Goal: Book appointment/travel/reservation

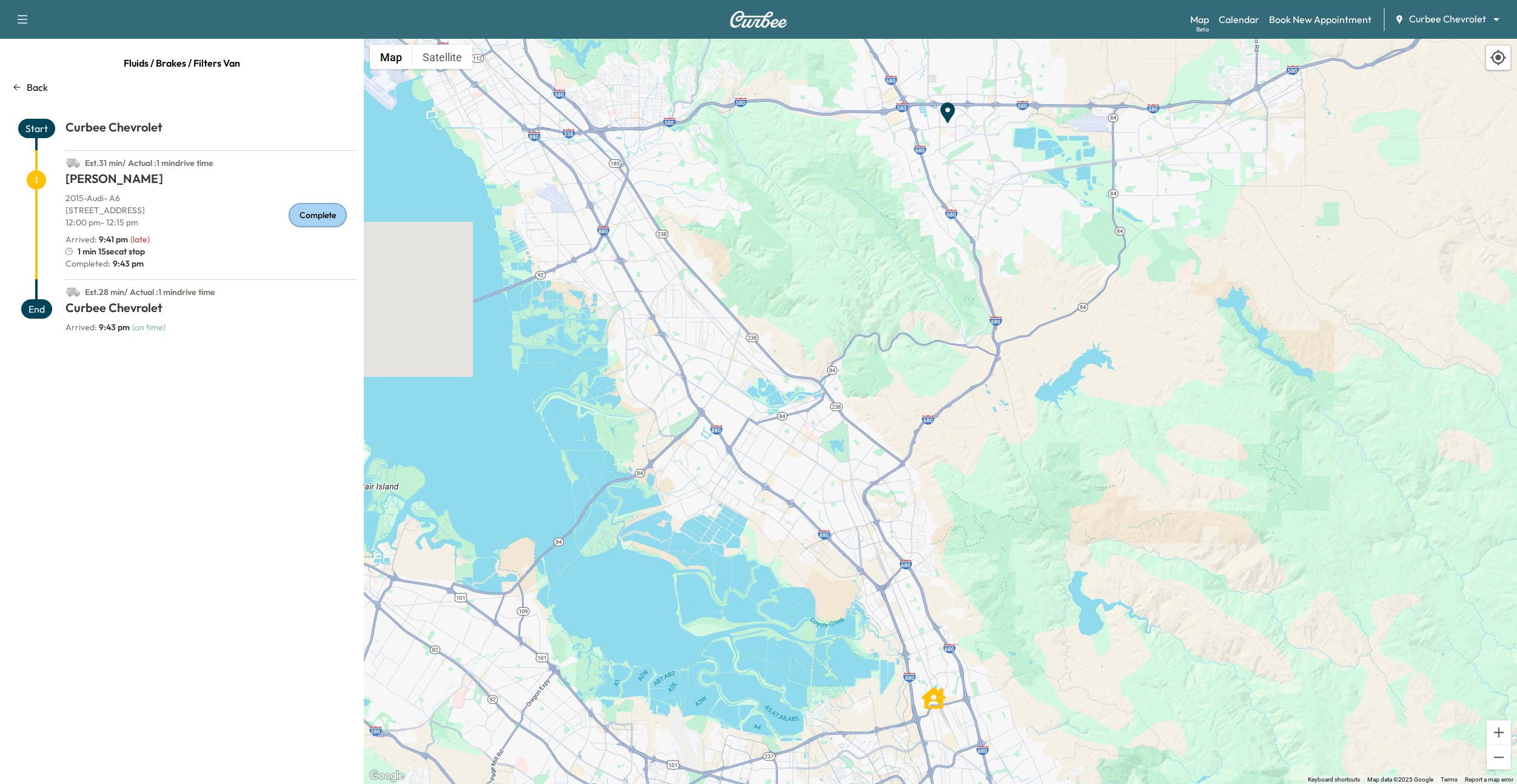
click at [39, 91] on p "Back" at bounding box center [37, 87] width 21 height 14
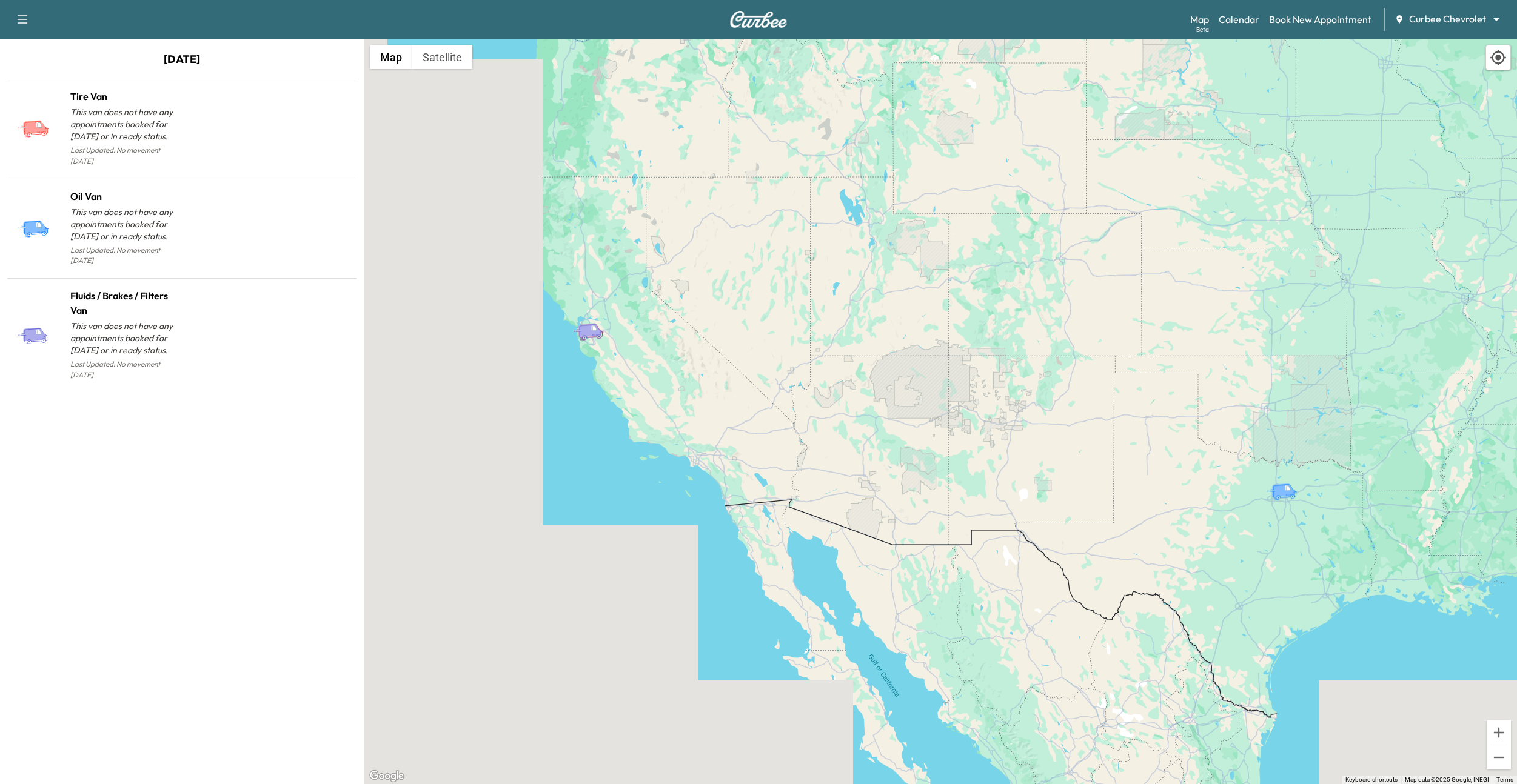
click at [1187, 18] on div "Support Log Out Map Beta Calendar Book New Appointment Curbee Chevrolet *******…" at bounding box center [758, 19] width 1517 height 39
click at [1229, 19] on link "Calendar" at bounding box center [1238, 19] width 40 height 14
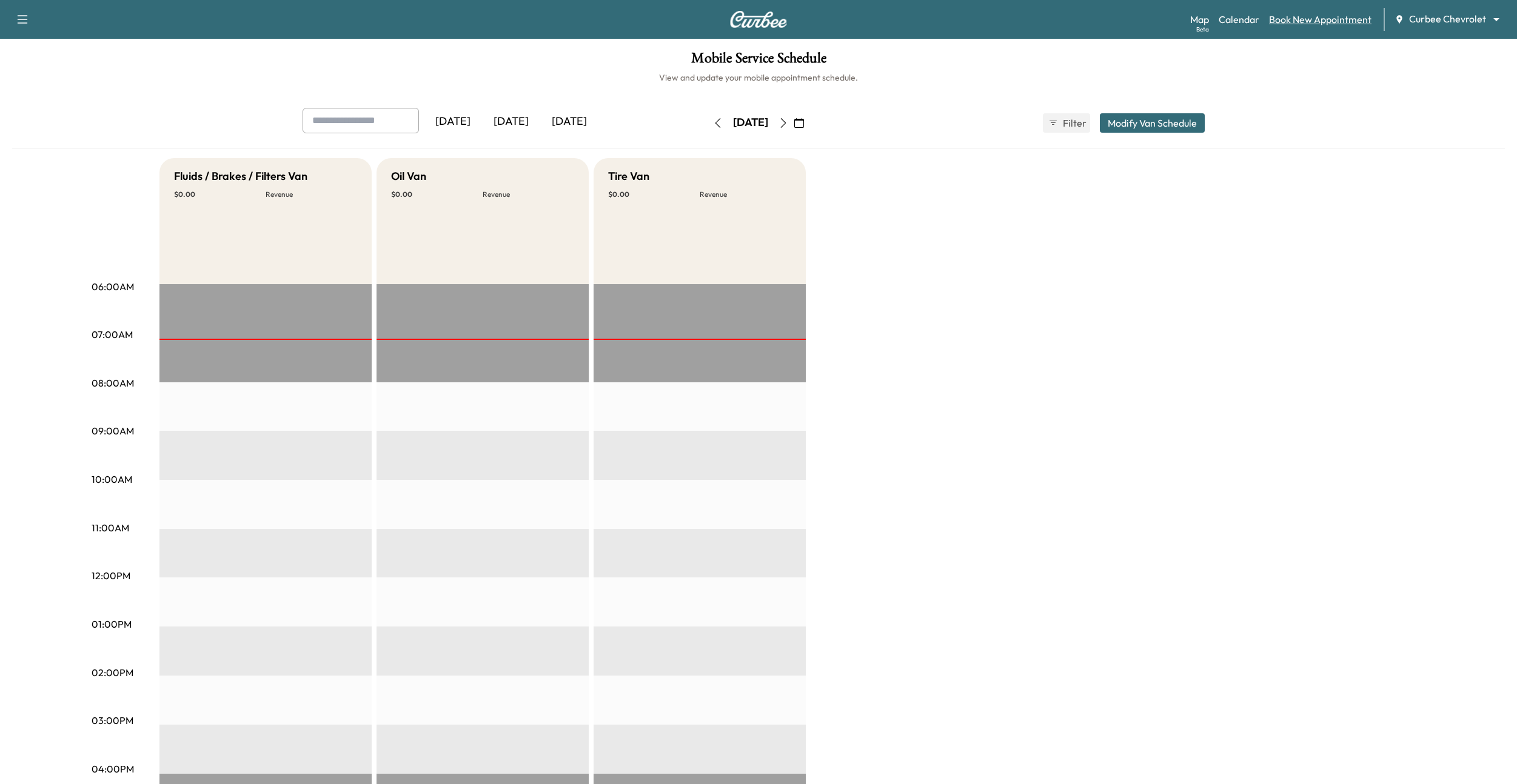
click at [1323, 23] on link "Book New Appointment" at bounding box center [1320, 19] width 102 height 14
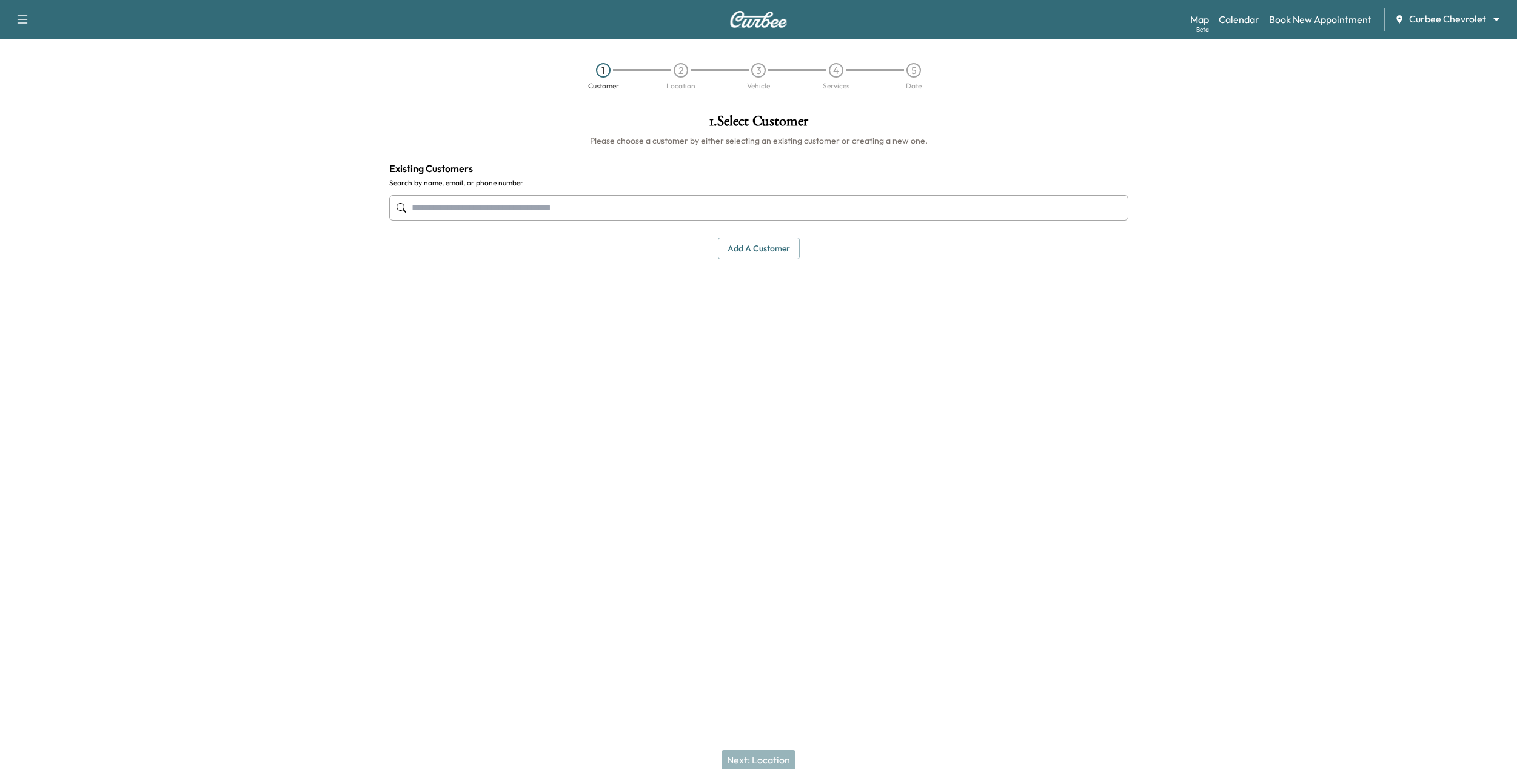
click at [1251, 21] on link "Calendar" at bounding box center [1238, 19] width 40 height 14
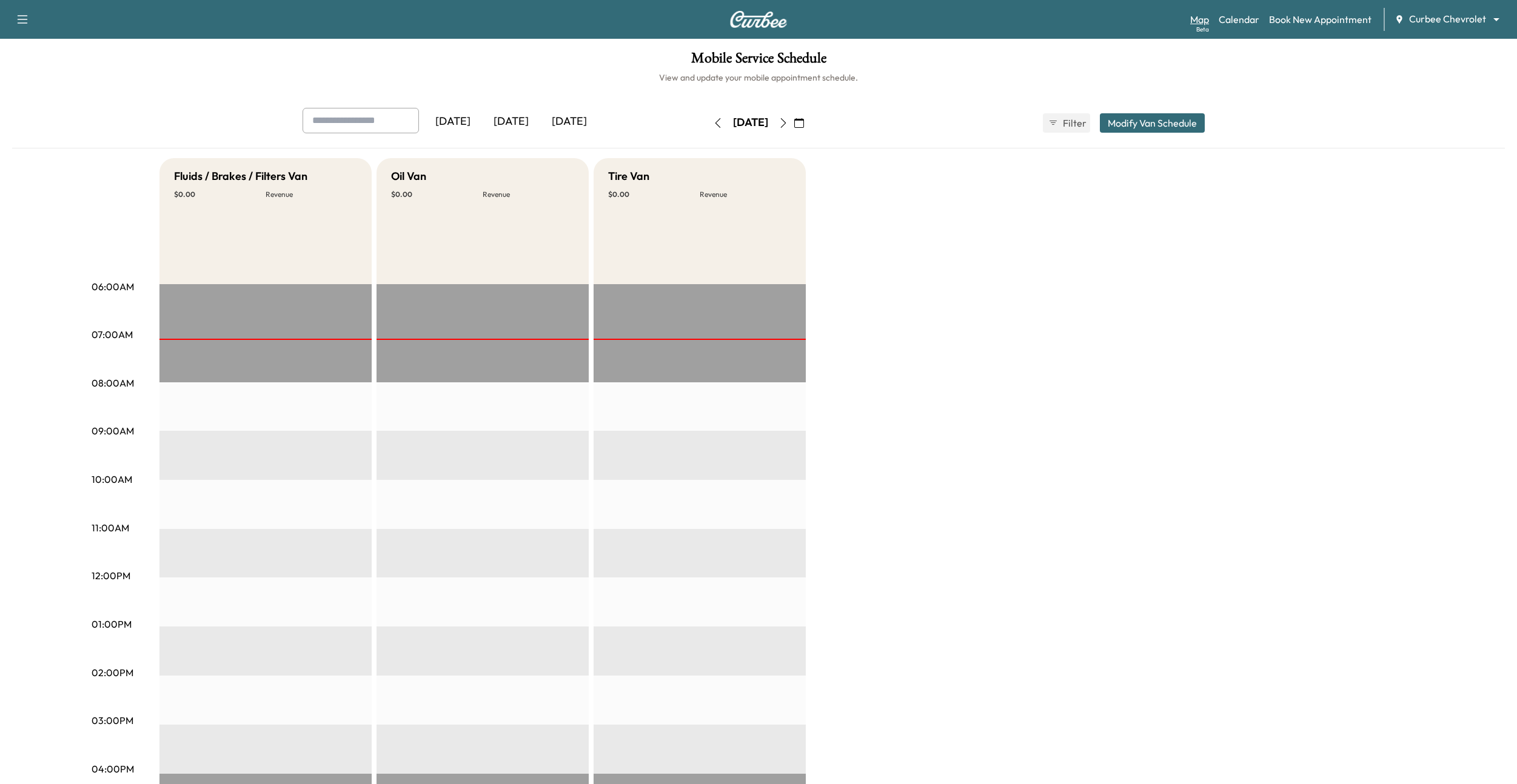
click at [1200, 21] on link "Map Beta" at bounding box center [1200, 19] width 19 height 14
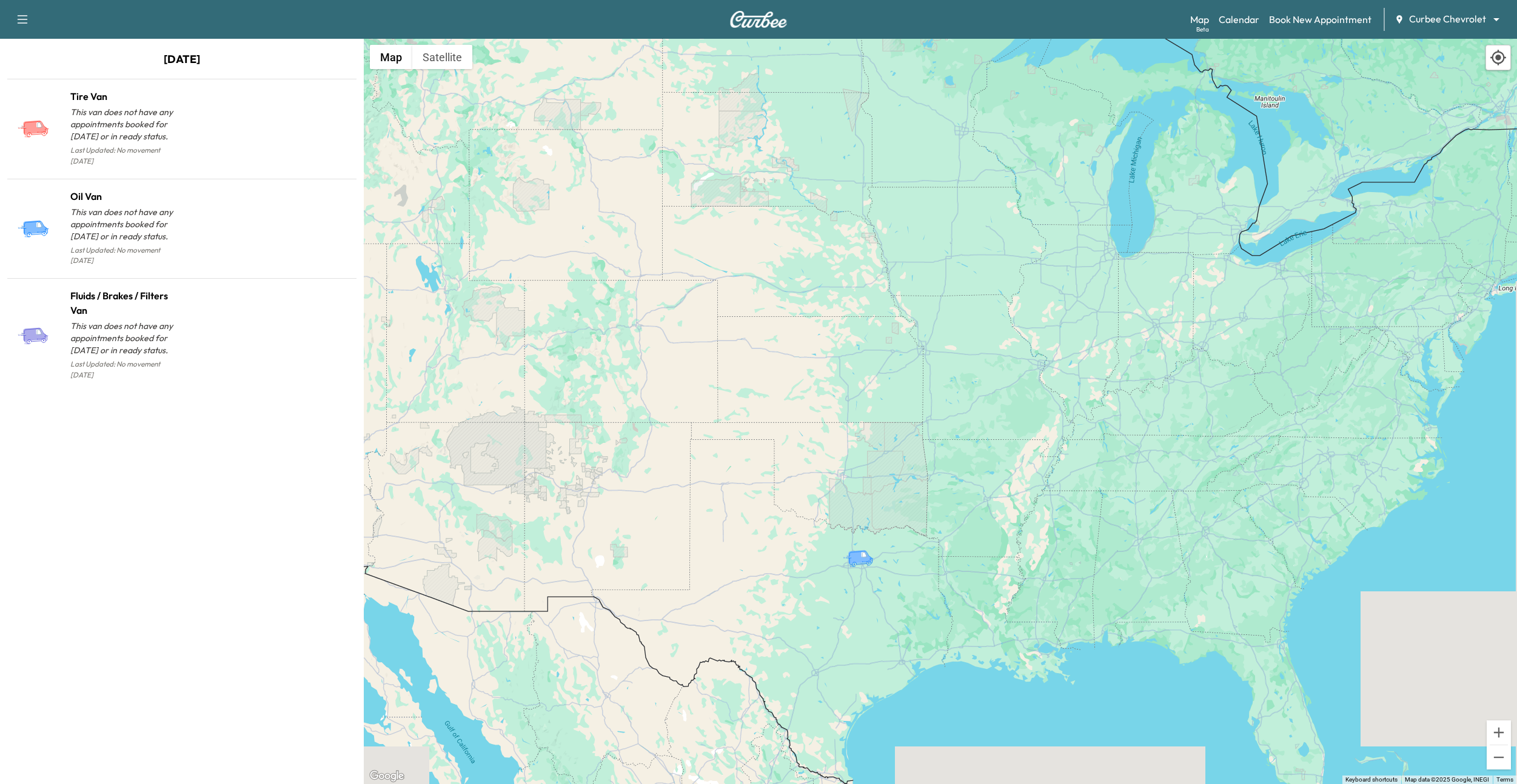
drag, startPoint x: 1079, startPoint y: 209, endPoint x: 653, endPoint y: 276, distance: 431.2
click at [653, 276] on div "To activate drag with keyboard, press Alt + Enter. Once in keyboard drag state,…" at bounding box center [940, 411] width 1153 height 745
click at [1300, 17] on link "Book New Appointment" at bounding box center [1320, 19] width 102 height 14
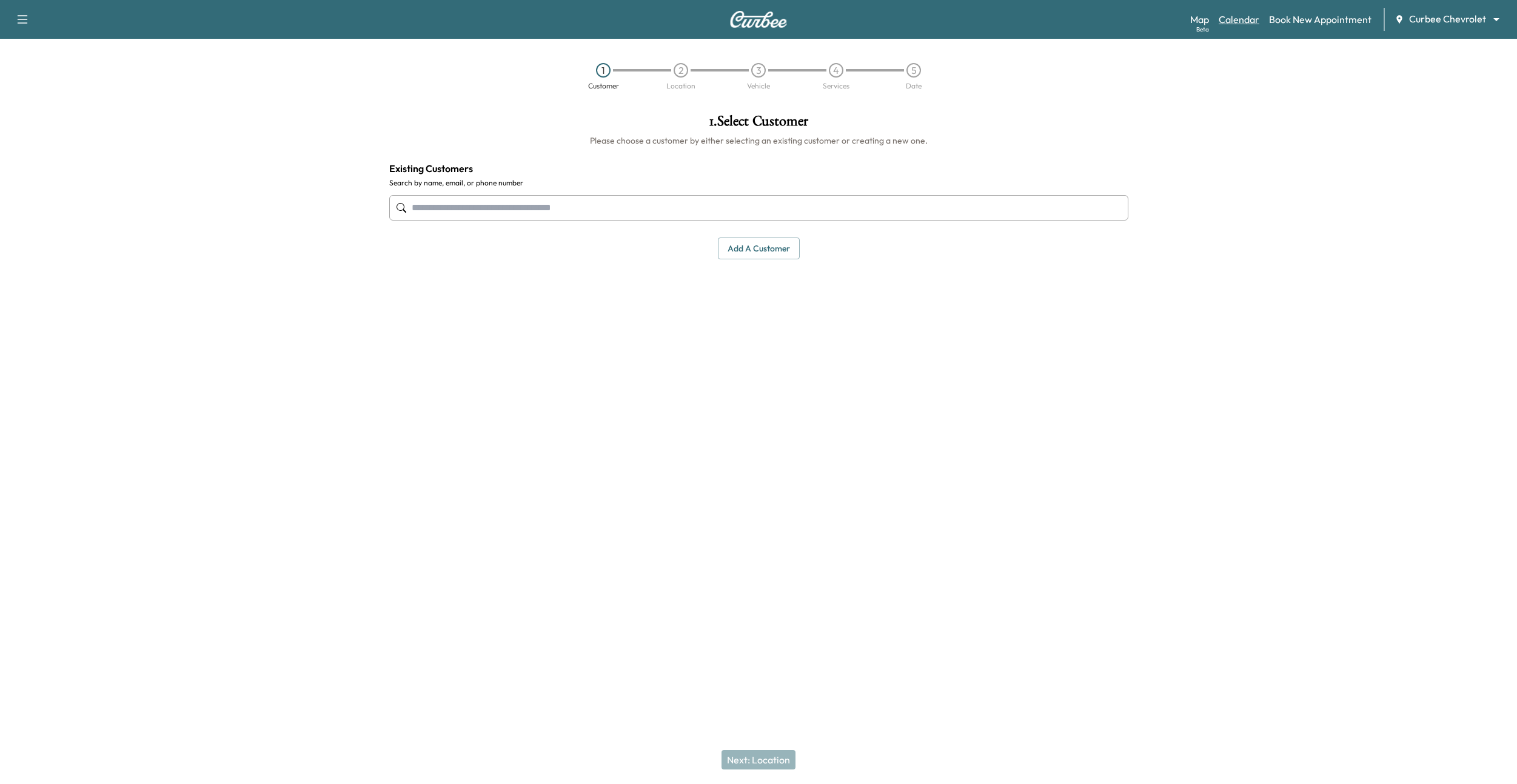
click at [1251, 23] on link "Calendar" at bounding box center [1238, 19] width 40 height 14
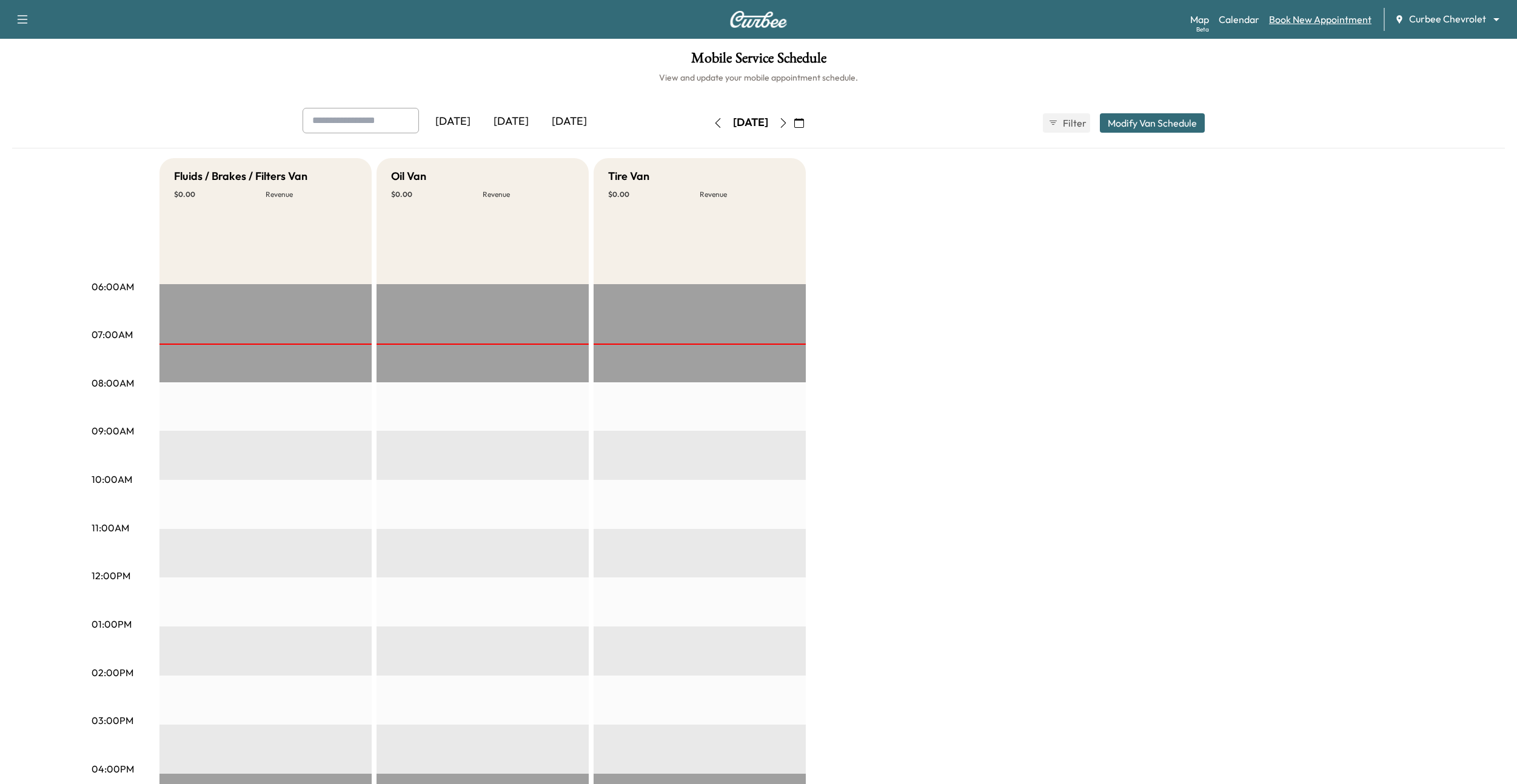
click at [1318, 21] on link "Book New Appointment" at bounding box center [1320, 19] width 102 height 14
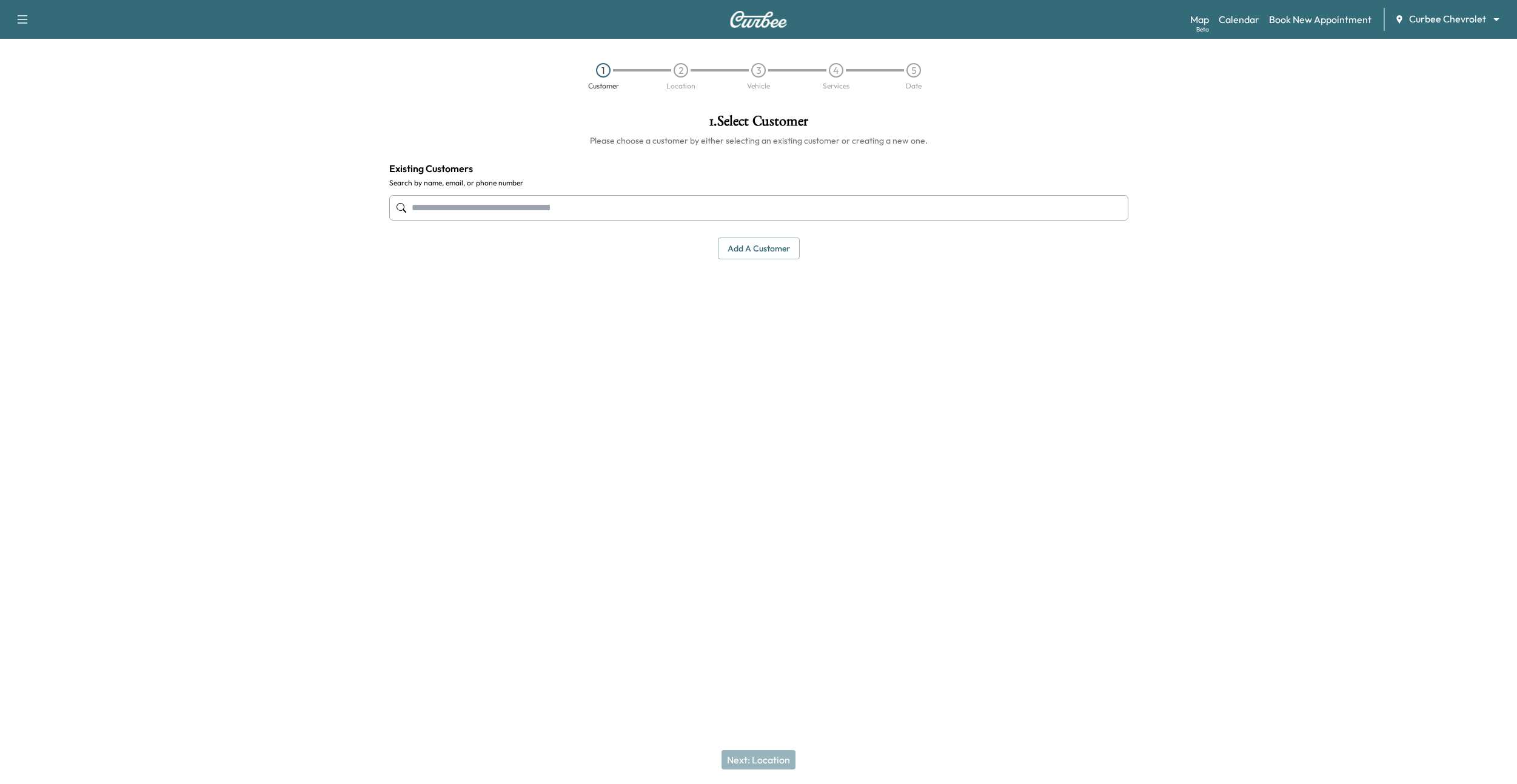
click at [764, 201] on input "text" at bounding box center [758, 207] width 739 height 25
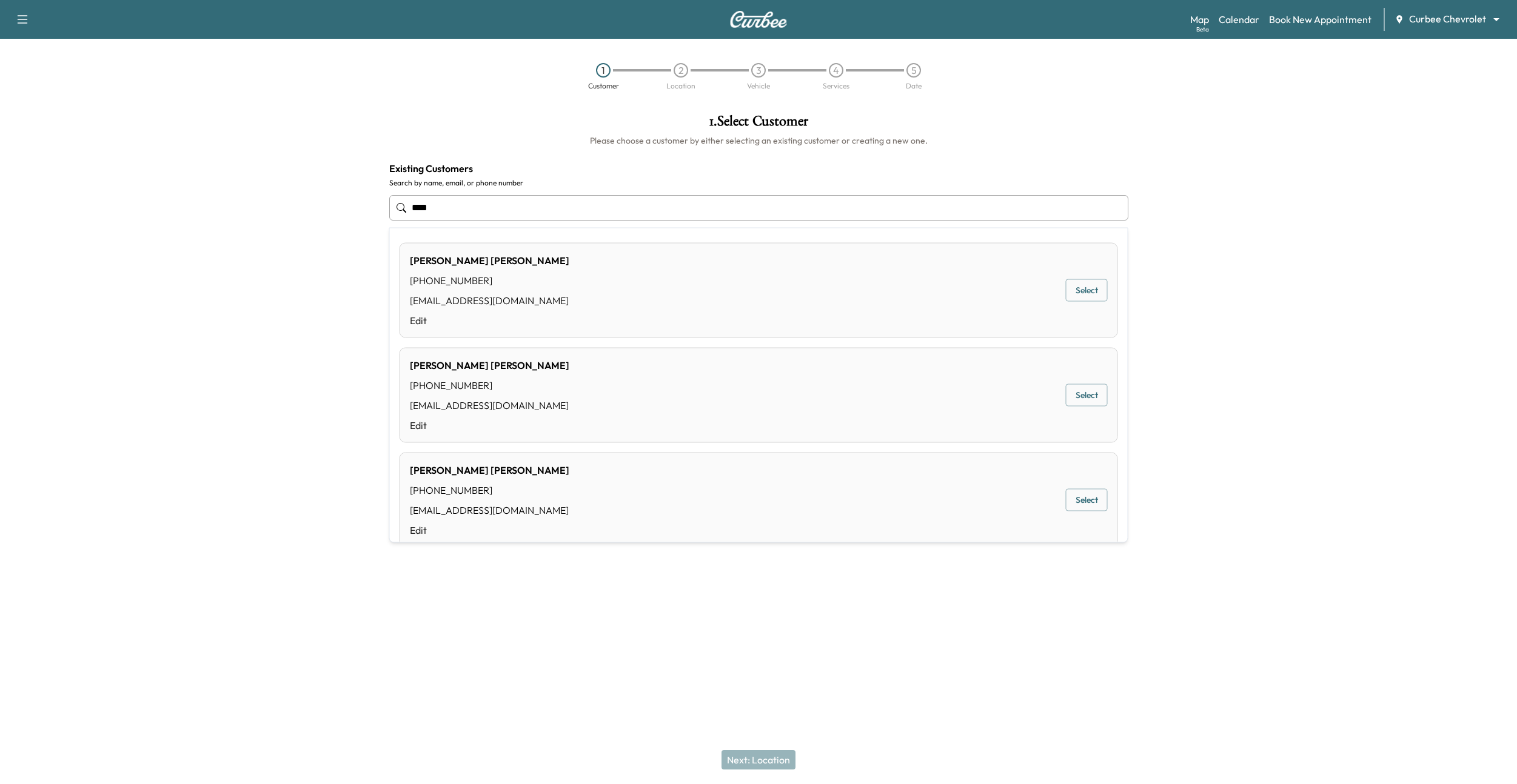
click at [753, 283] on div "[PERSON_NAME] [PHONE_NUMBER] [EMAIL_ADDRESS][DOMAIN_NAME] Edit Select" at bounding box center [758, 291] width 718 height 95
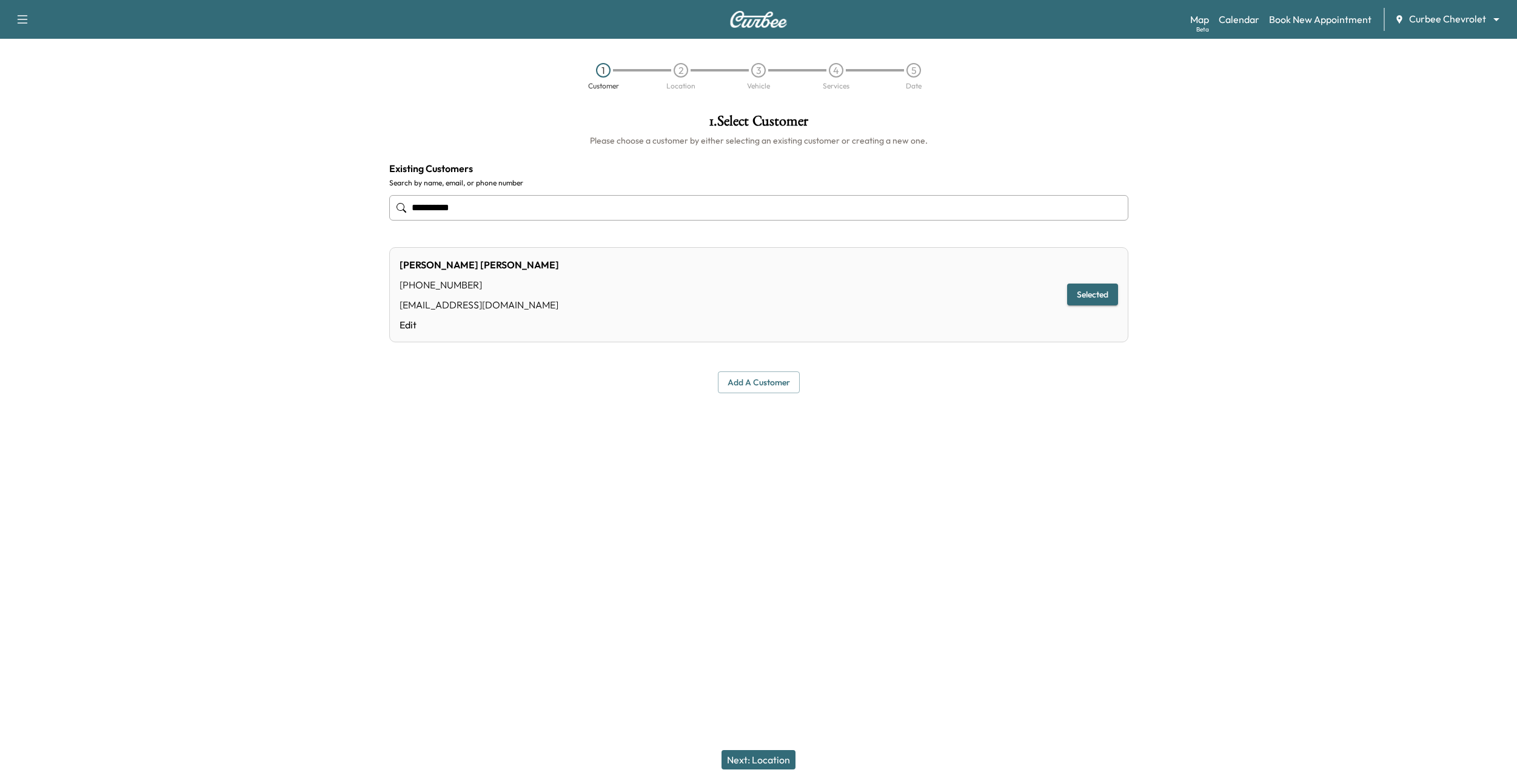
type input "**********"
click at [777, 763] on button "Next: Location" at bounding box center [758, 760] width 74 height 19
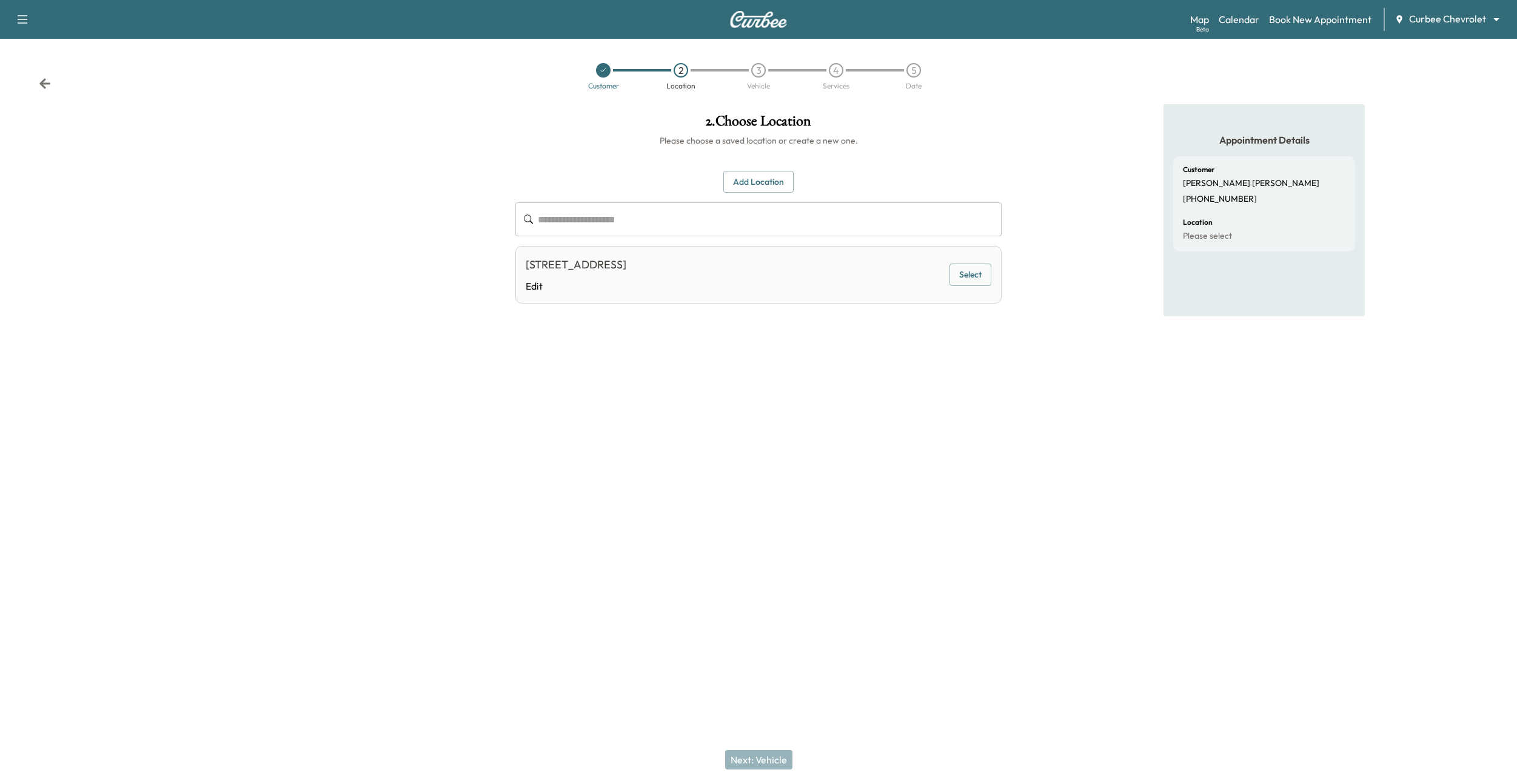
click at [978, 276] on button "Select" at bounding box center [970, 274] width 42 height 22
click at [770, 760] on button "Next: Vehicle" at bounding box center [758, 760] width 68 height 19
click at [982, 275] on button "Select" at bounding box center [970, 278] width 42 height 22
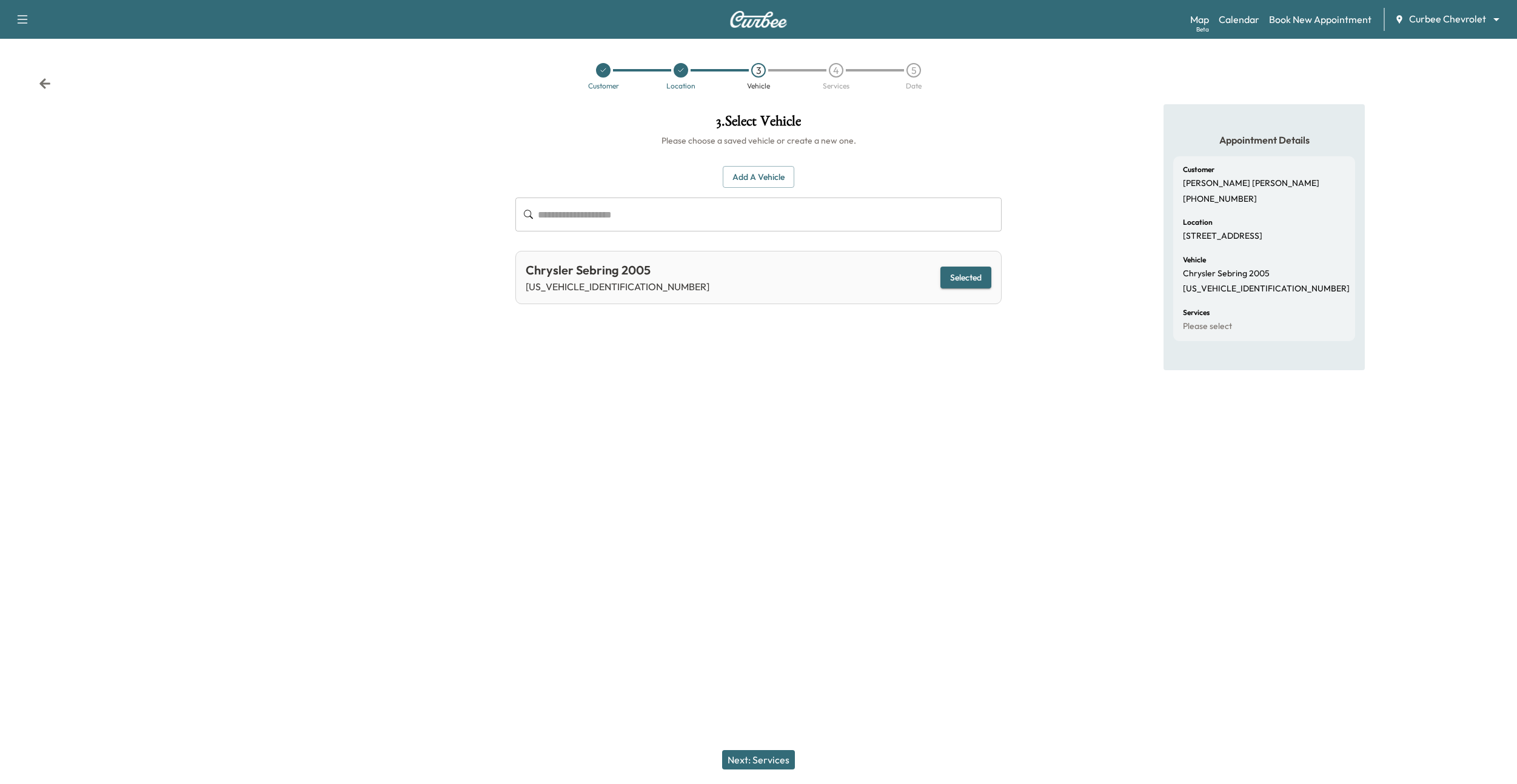
click at [761, 757] on button "Next: Services" at bounding box center [758, 760] width 73 height 19
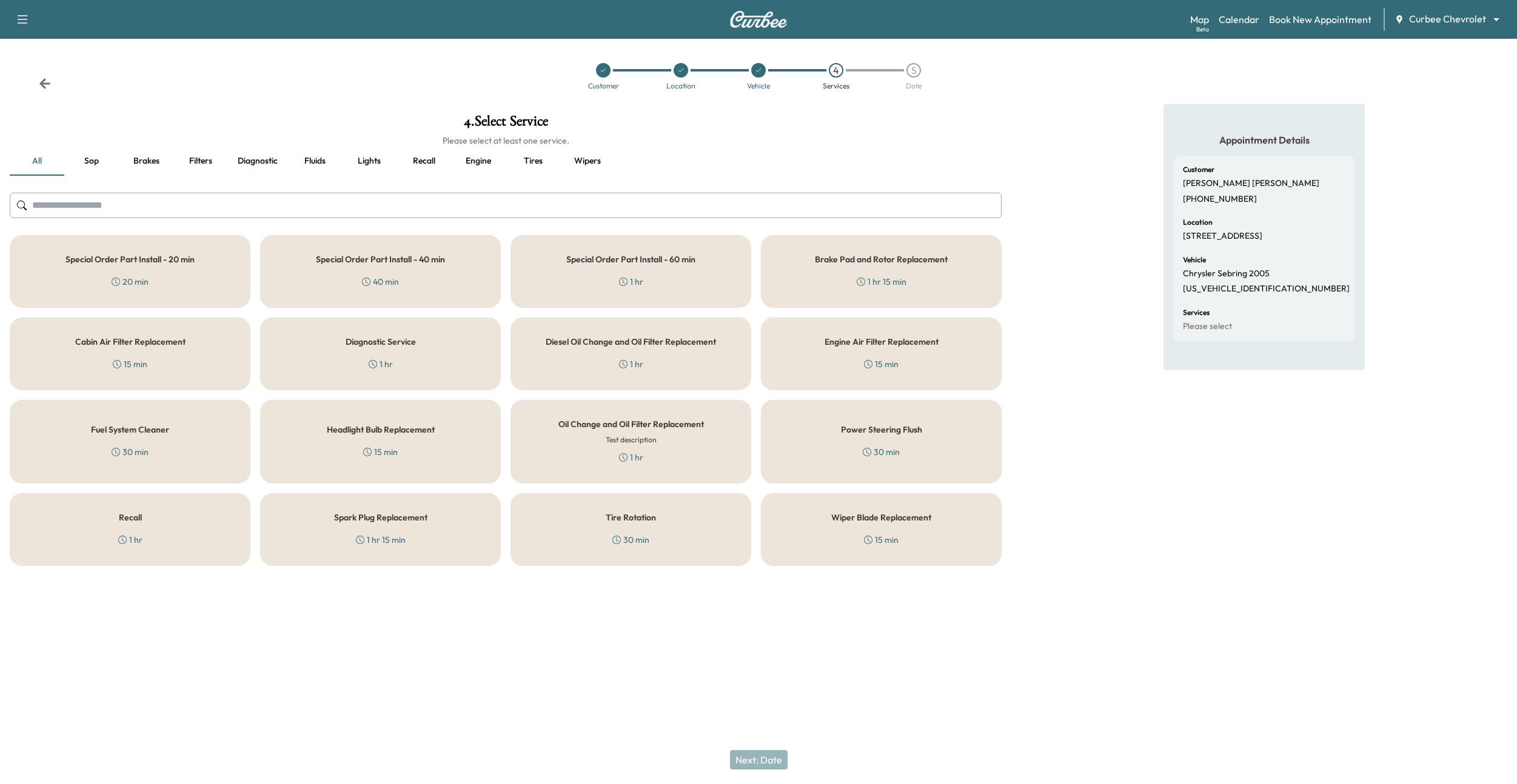
click at [720, 267] on div "Special Order Part Install - 60 min 1 hr" at bounding box center [630, 271] width 240 height 73
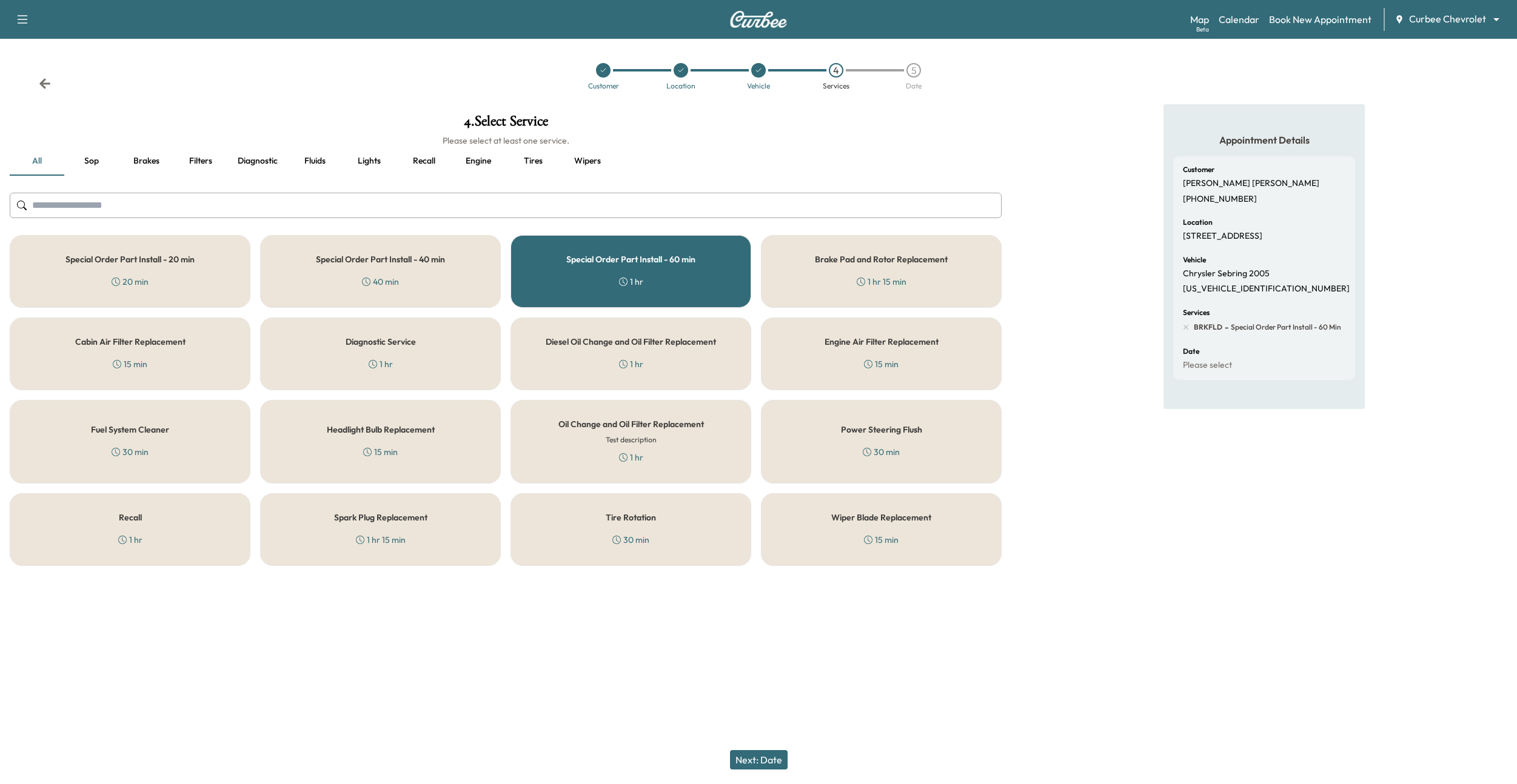
click at [737, 757] on button "Next: Date" at bounding box center [758, 760] width 58 height 19
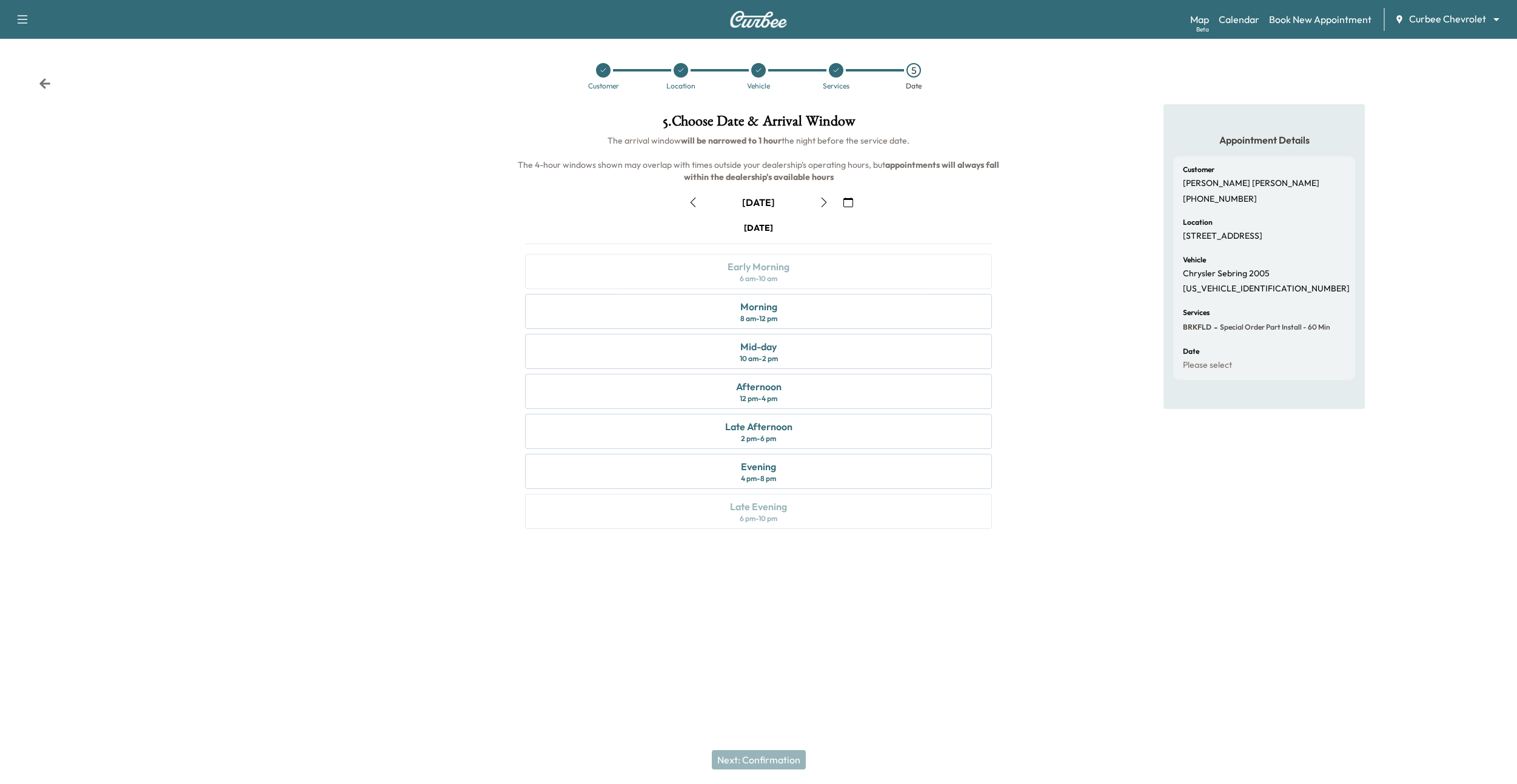
click at [694, 206] on icon "button" at bounding box center [692, 202] width 9 height 9
click at [775, 357] on div "10 am - 2 pm" at bounding box center [758, 358] width 38 height 9
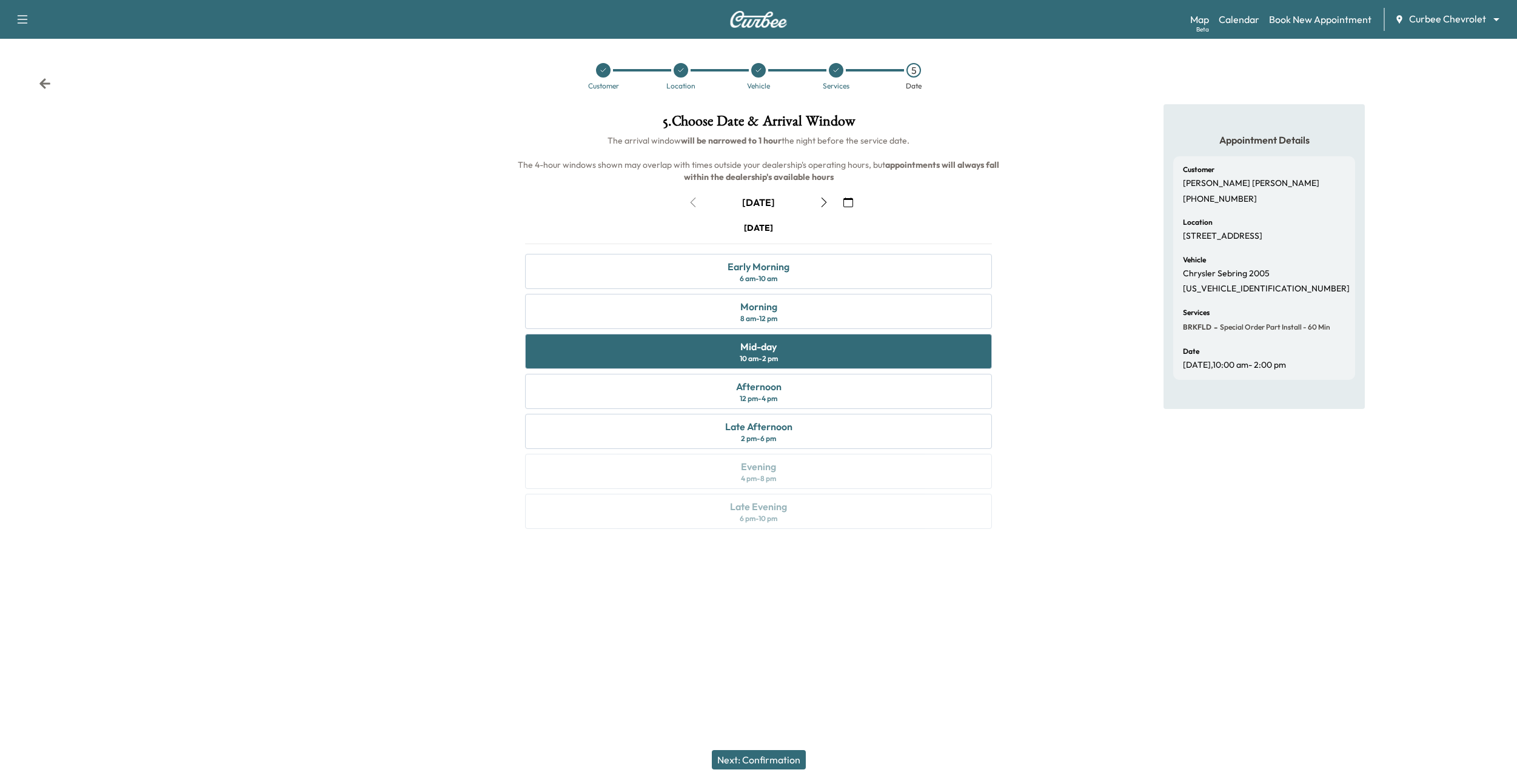
click at [768, 767] on button "Next: Confirmation" at bounding box center [758, 760] width 94 height 19
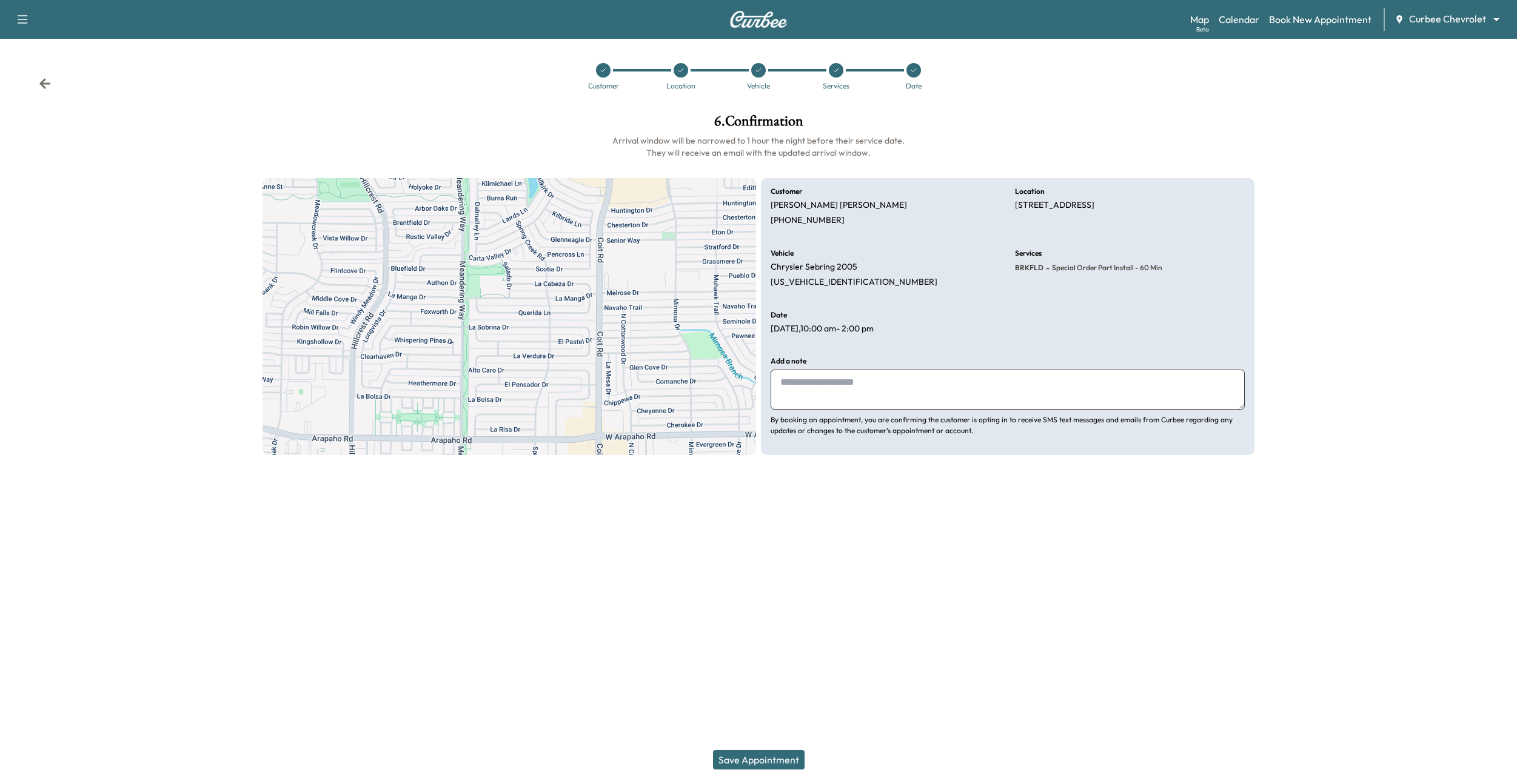
click at [768, 767] on button "Save Appointment" at bounding box center [758, 760] width 91 height 19
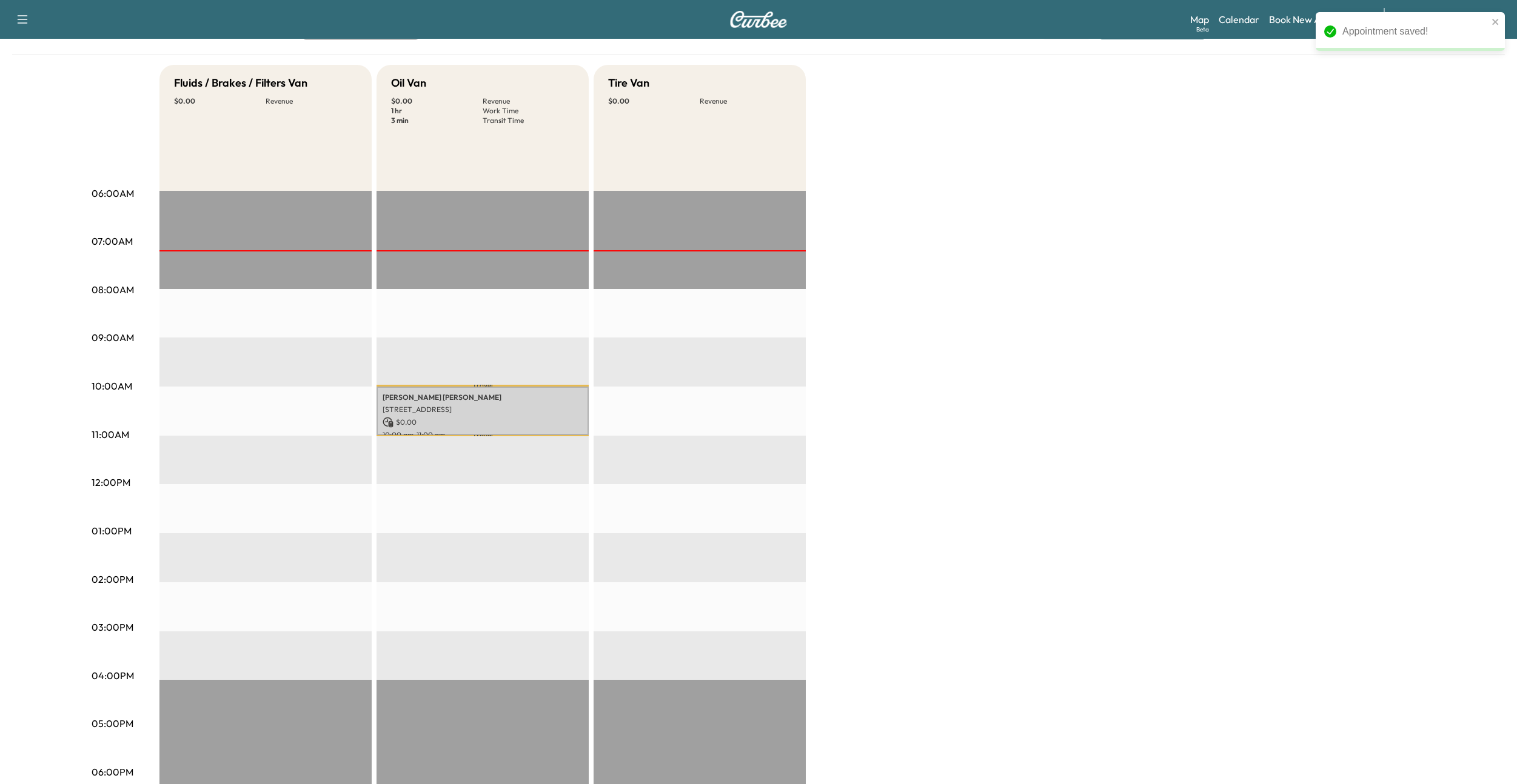
scroll to position [102, 0]
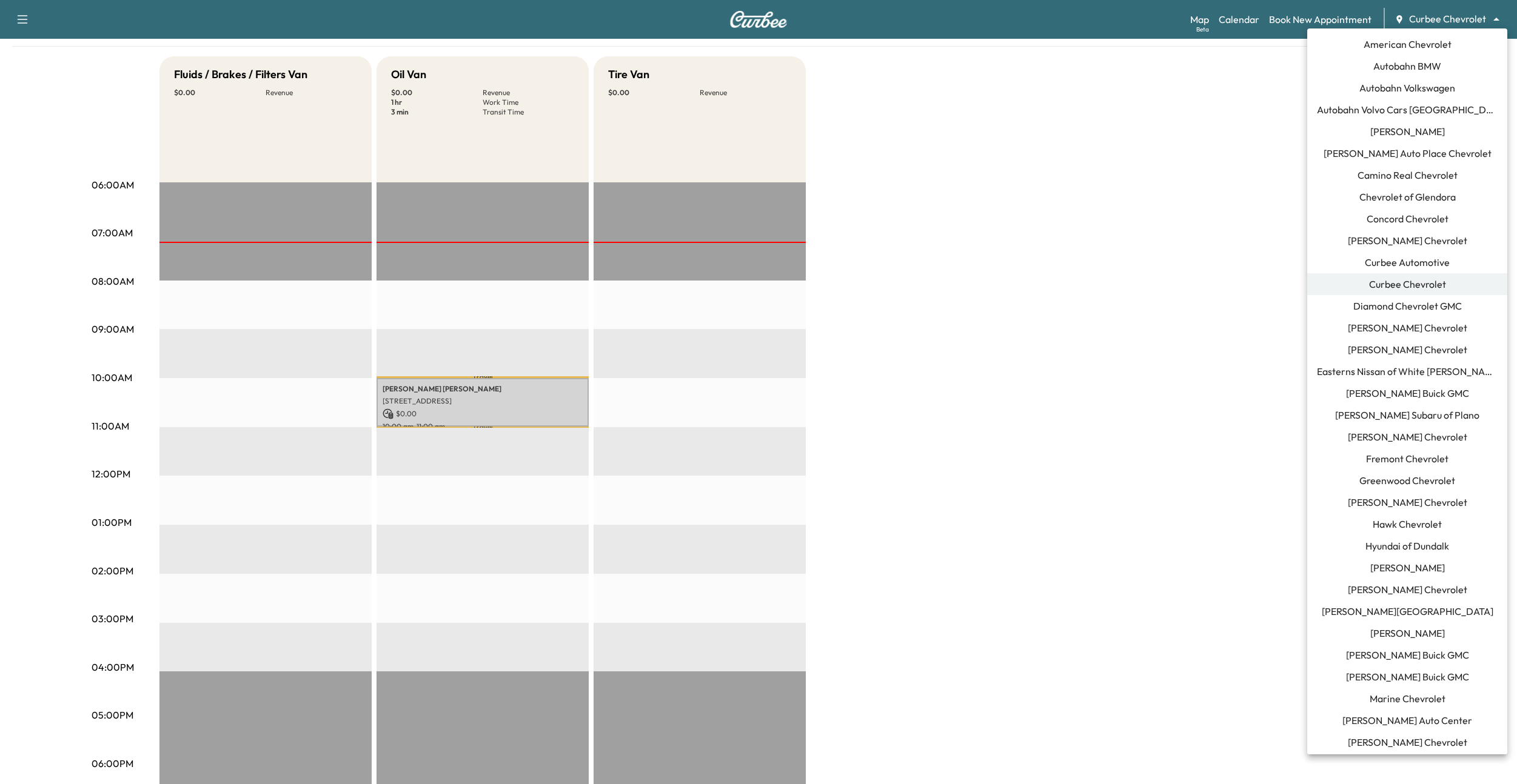
click at [1449, 17] on body "Support Log Out Map Beta Calendar Book New Appointment Curbee Chevrolet *******…" at bounding box center [758, 290] width 1517 height 784
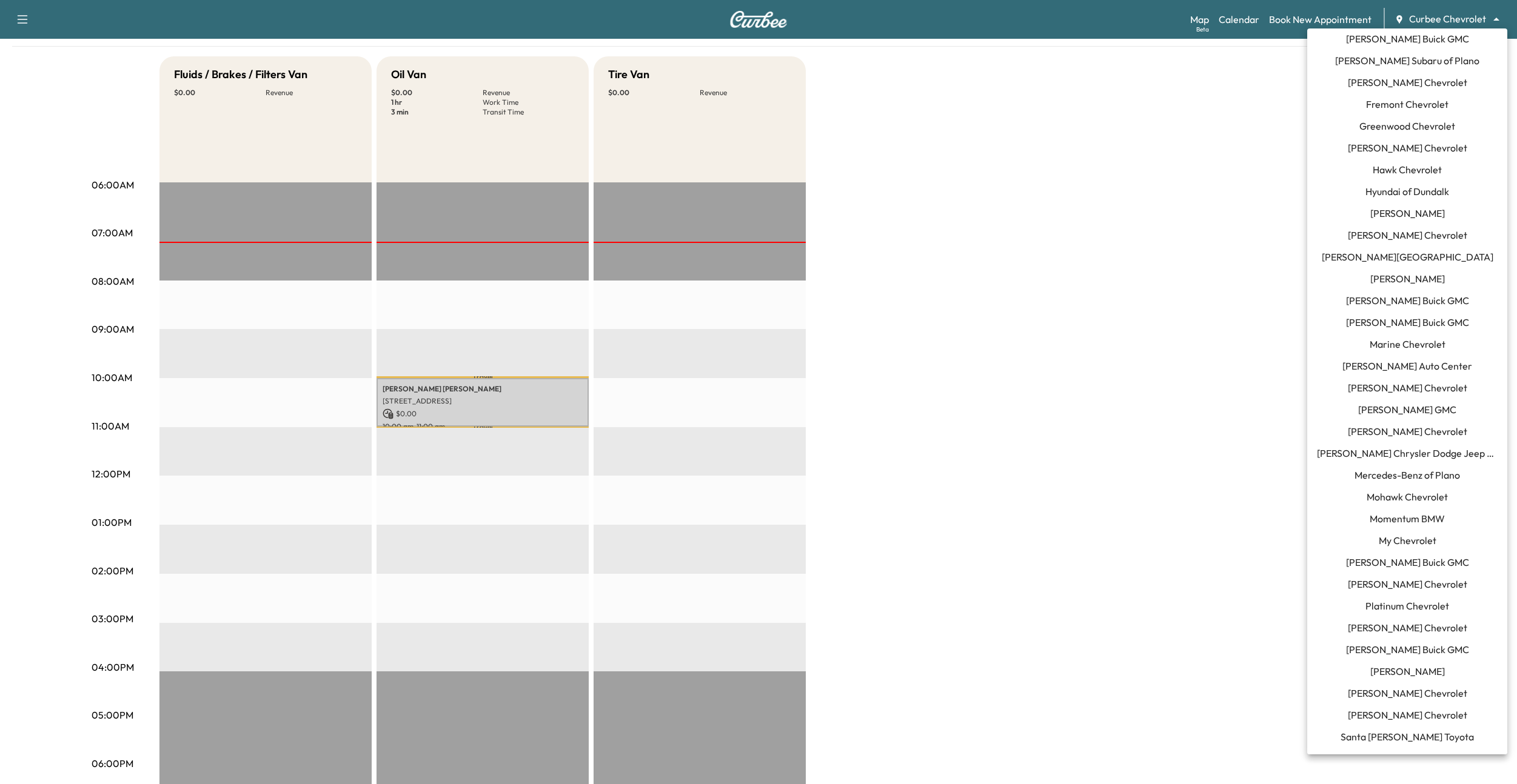
scroll to position [351, 0]
click at [1385, 301] on span "[PERSON_NAME] Buick GMC" at bounding box center [1407, 304] width 123 height 14
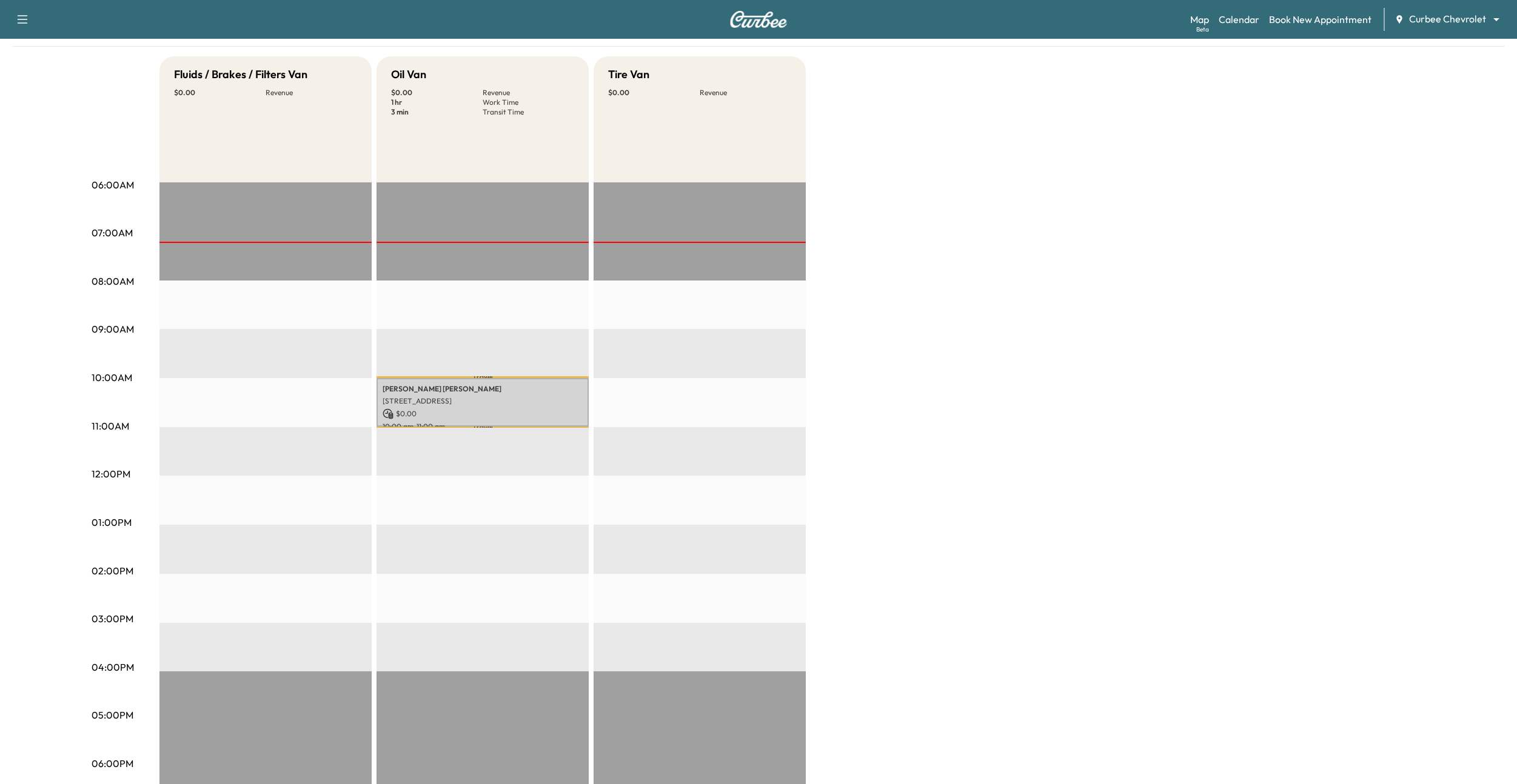
scroll to position [0, 0]
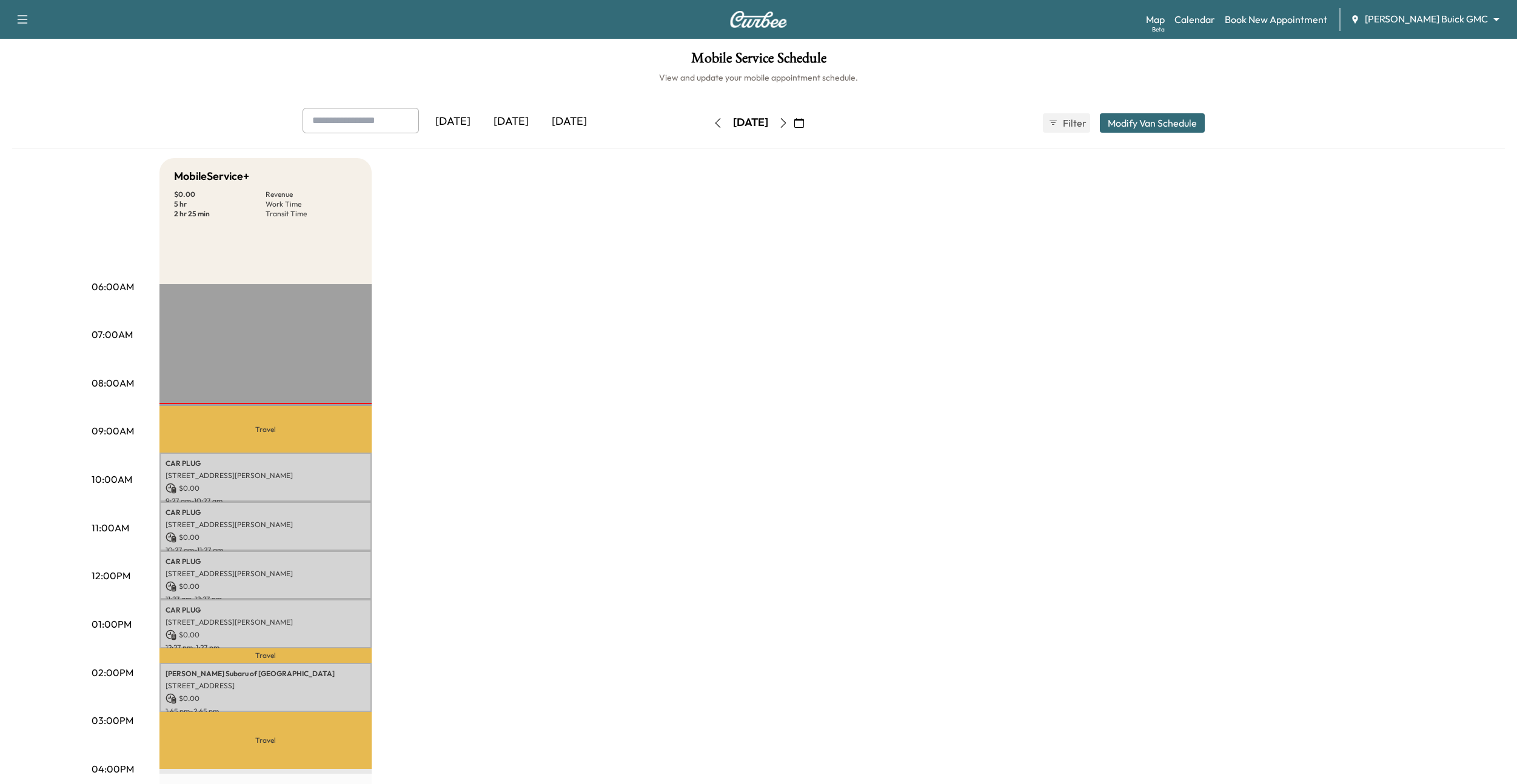
click at [367, 114] on input "text" at bounding box center [361, 120] width 117 height 25
click at [1253, 18] on link "Book New Appointment" at bounding box center [1276, 19] width 102 height 14
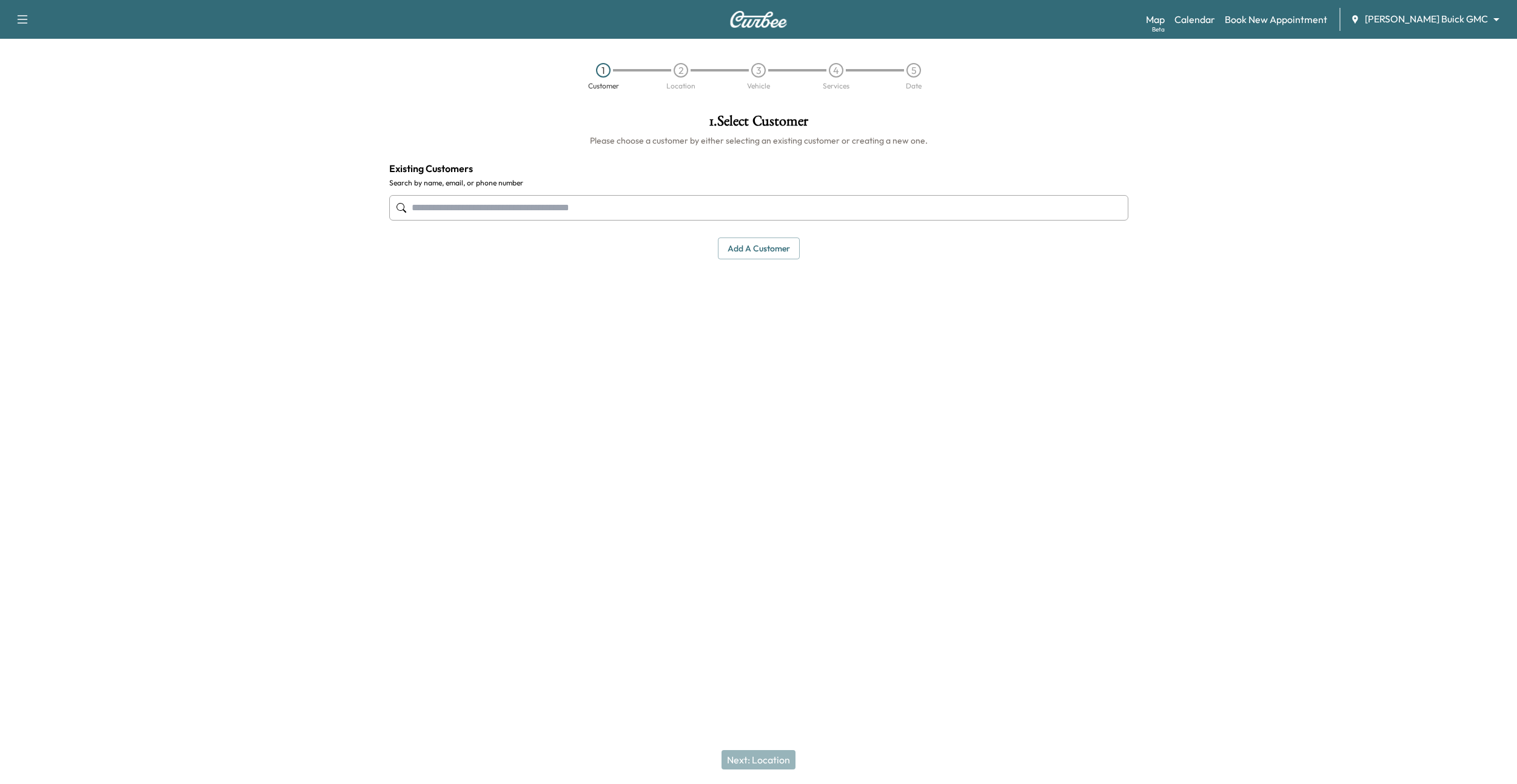
click at [644, 206] on input "text" at bounding box center [758, 207] width 739 height 25
click at [488, 285] on div "[PHONE_NUMBER]" at bounding box center [489, 281] width 159 height 14
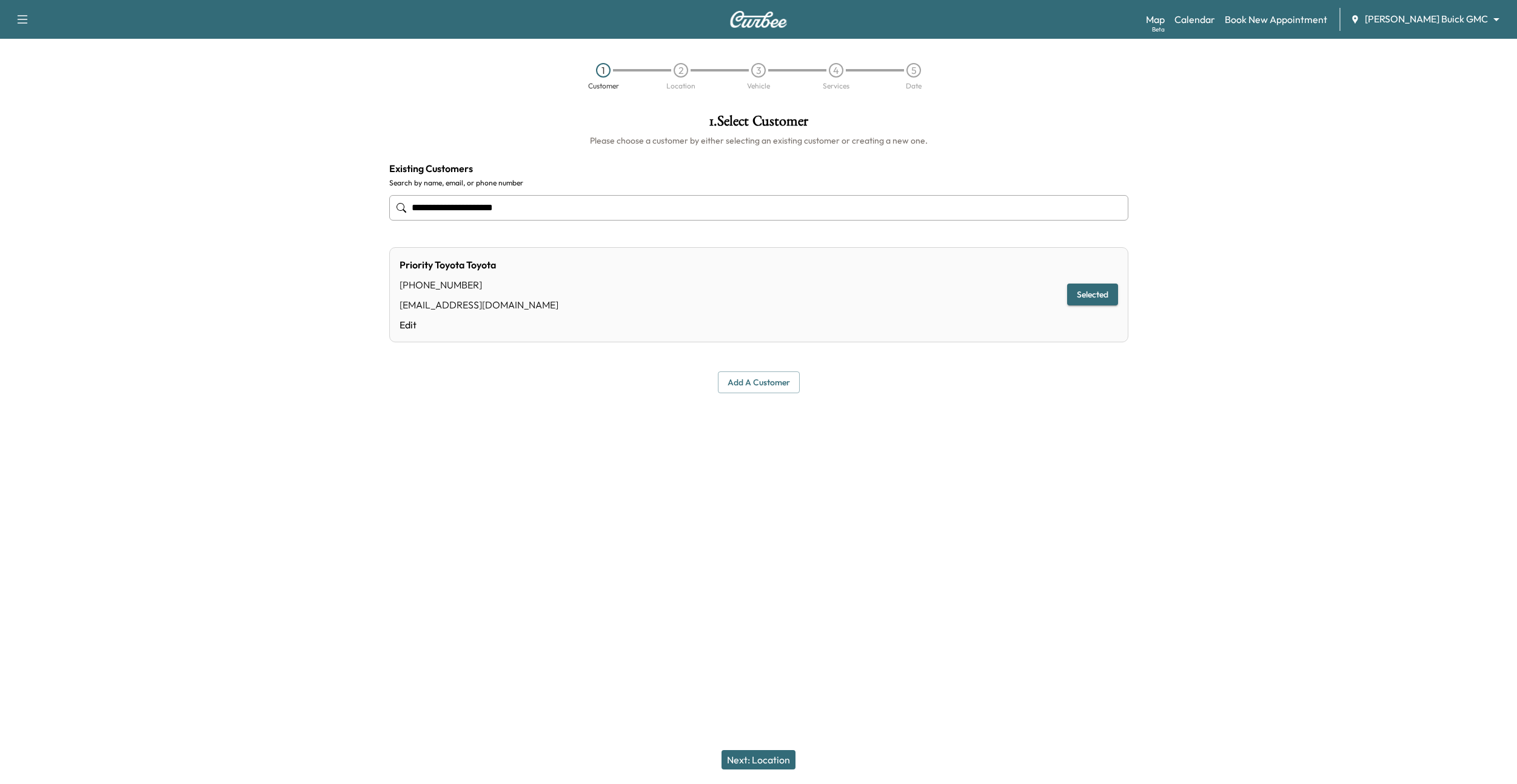
type input "**********"
click at [741, 758] on button "Next: Location" at bounding box center [758, 760] width 74 height 19
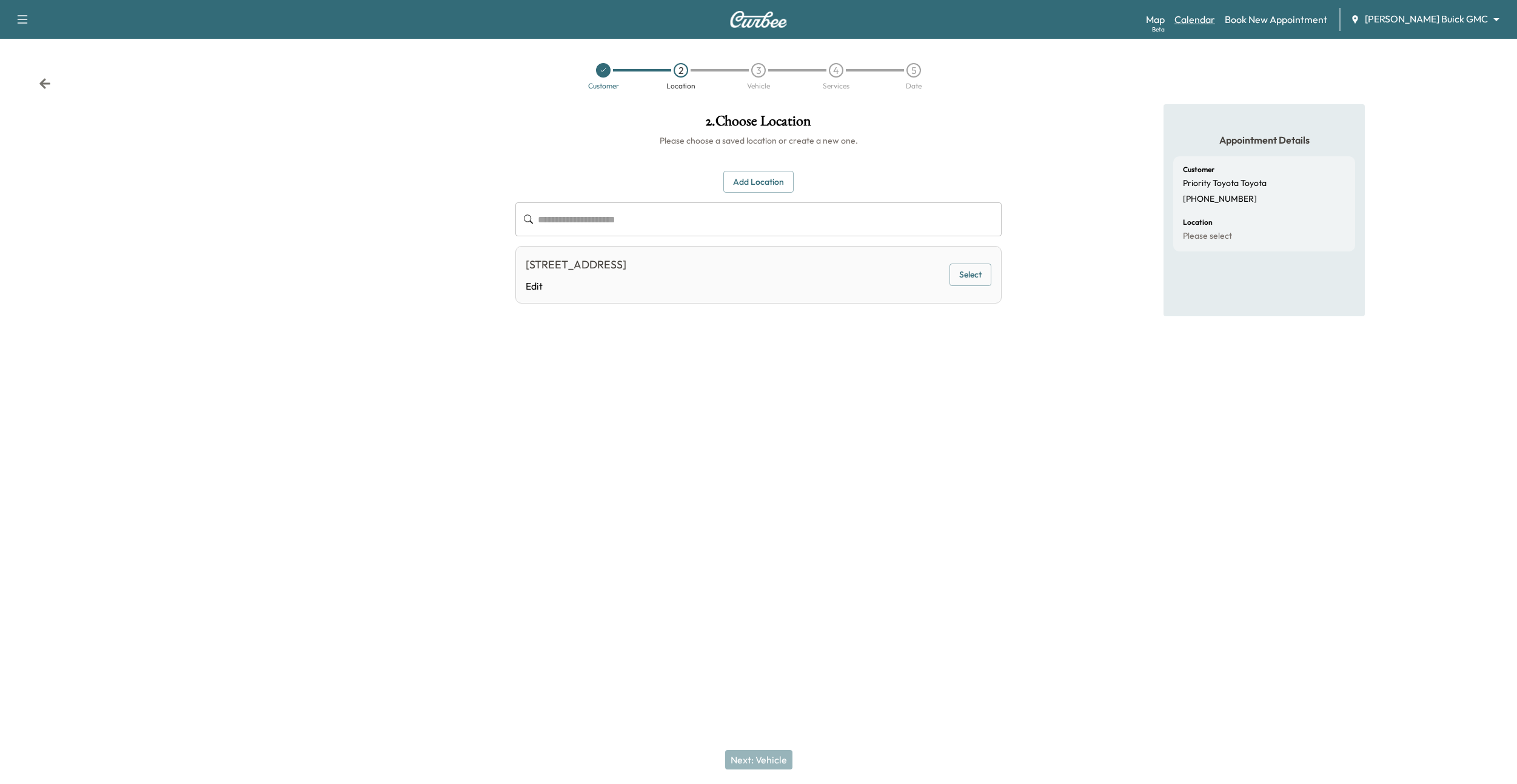
click at [1215, 18] on link "Calendar" at bounding box center [1195, 19] width 40 height 14
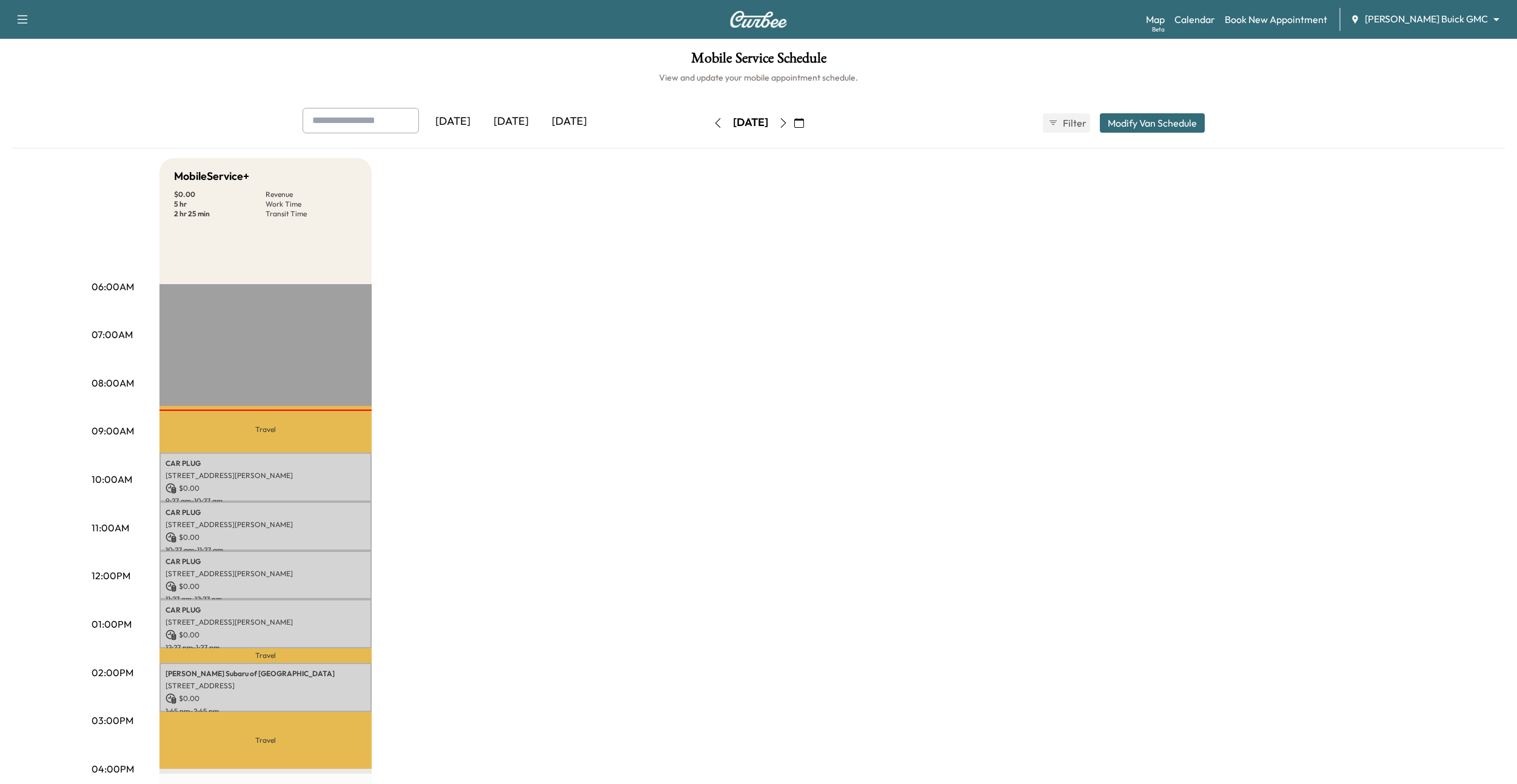
click at [1415, 16] on body "Support Log Out Map Beta Calendar Book New Appointment [PERSON_NAME] Buick GMC …" at bounding box center [758, 392] width 1517 height 784
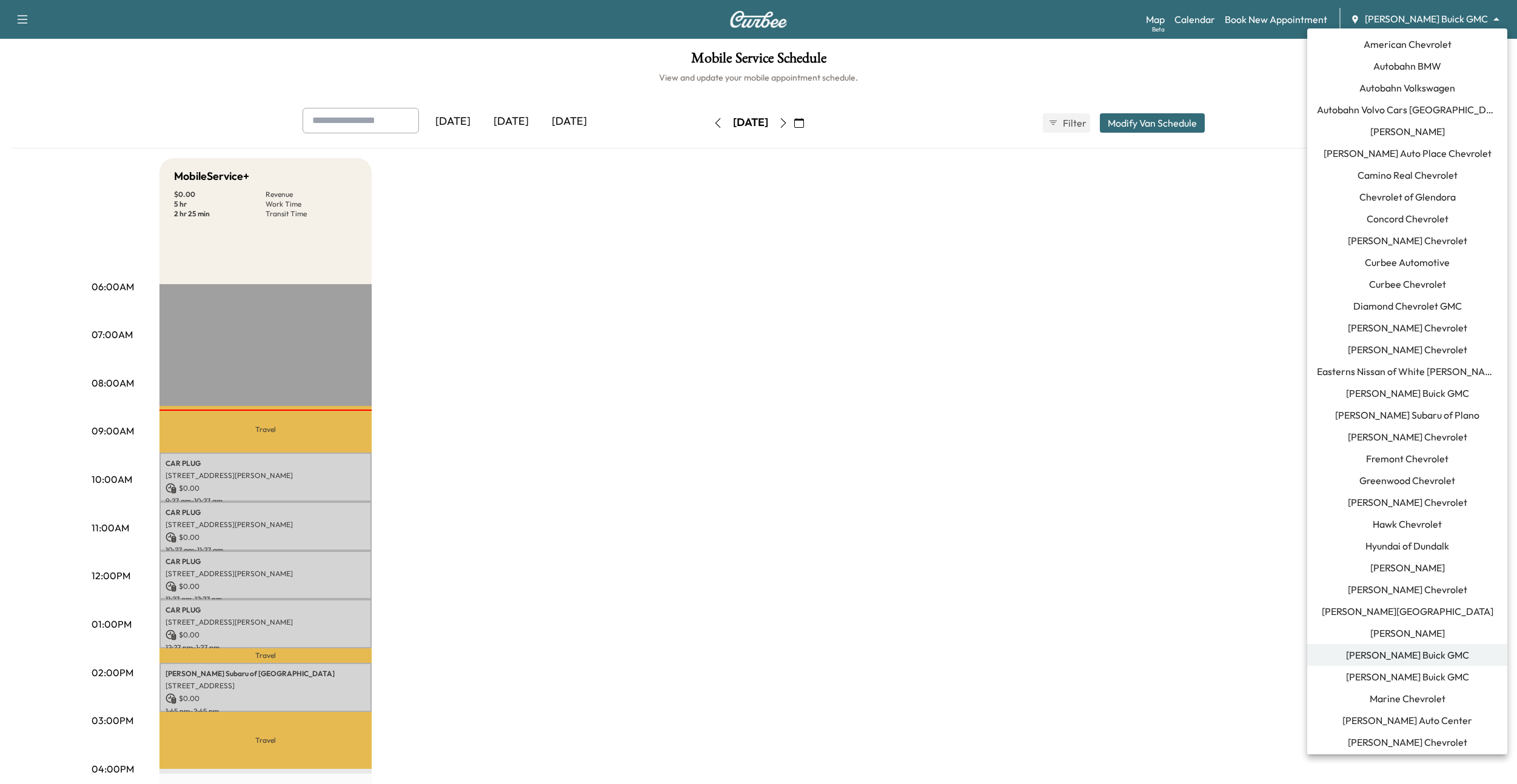
click at [1390, 275] on li "Curbee Chevrolet" at bounding box center [1407, 284] width 200 height 22
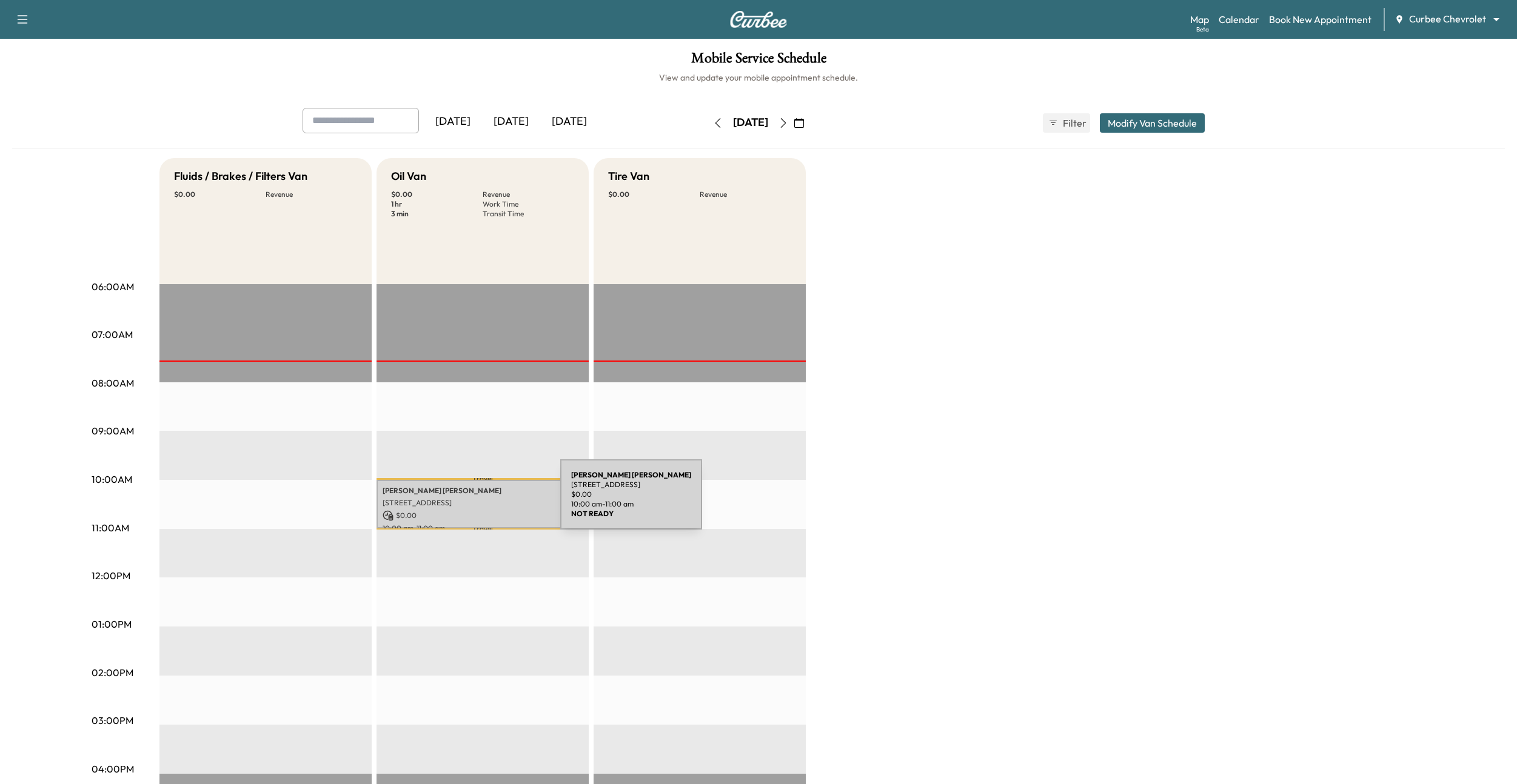
click at [469, 501] on p "[STREET_ADDRESS]" at bounding box center [483, 502] width 200 height 9
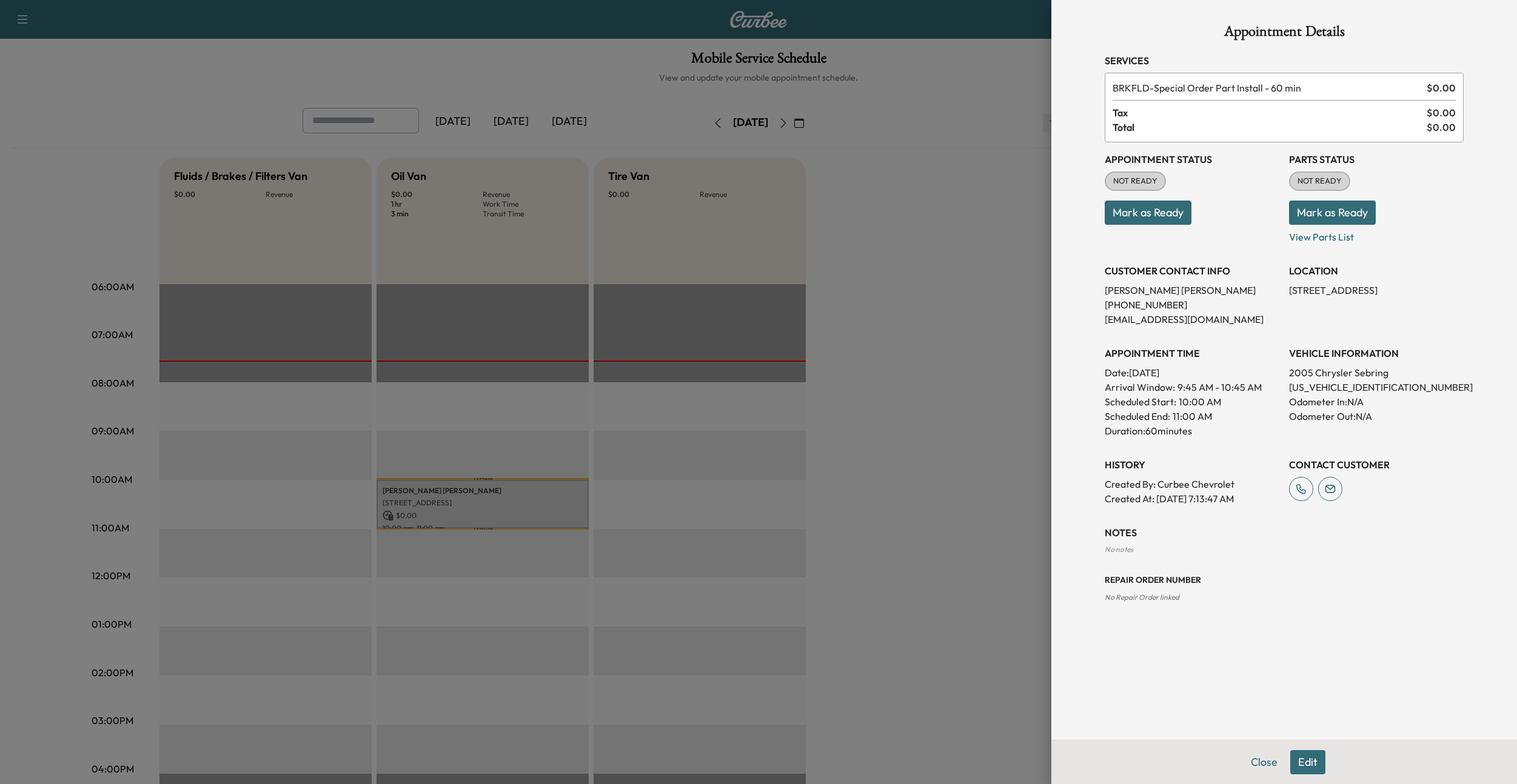
click at [1323, 762] on button "Edit" at bounding box center [1308, 762] width 35 height 24
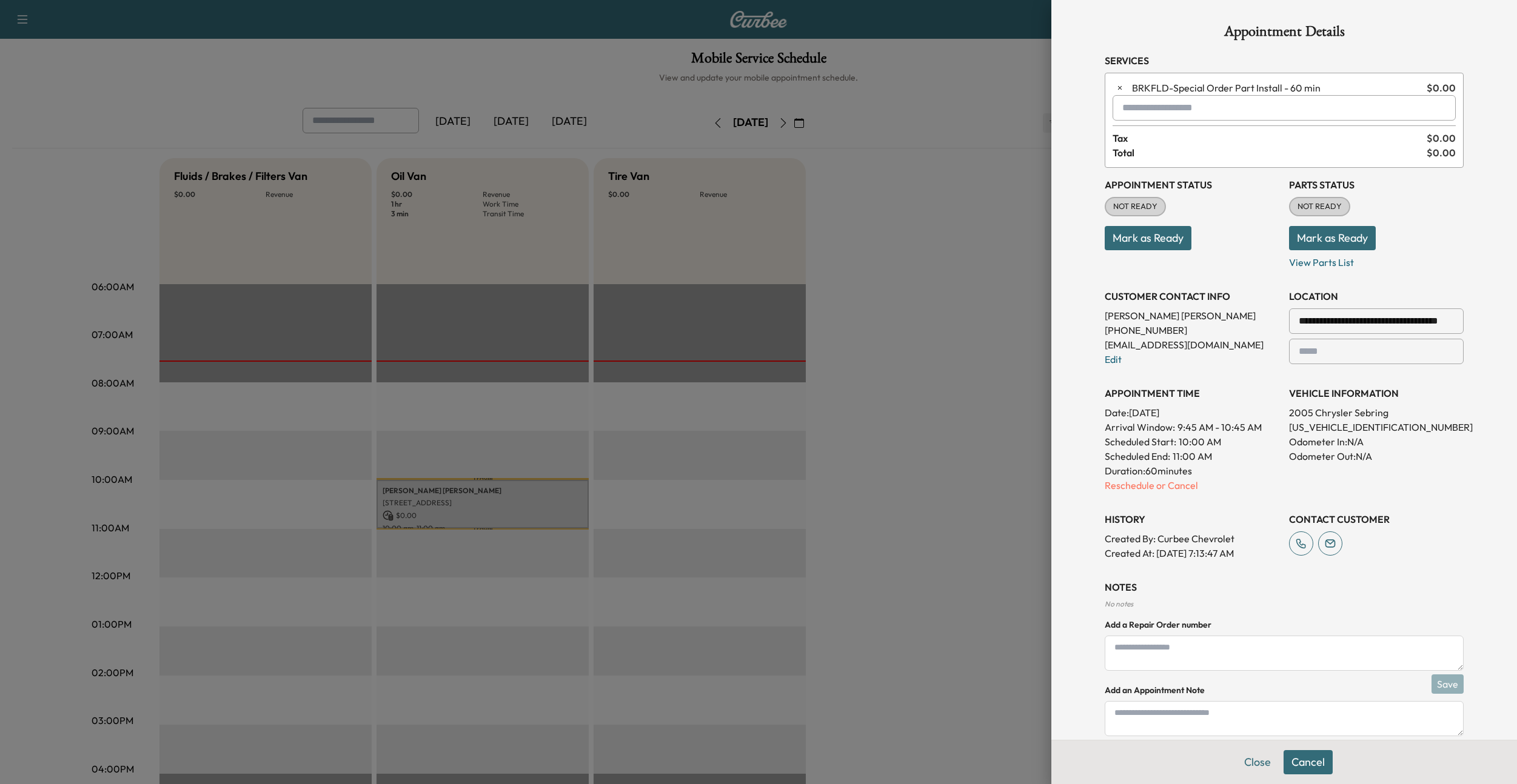
click at [1185, 655] on textarea at bounding box center [1284, 653] width 359 height 35
click at [1178, 655] on textarea at bounding box center [1284, 653] width 359 height 35
type textarea "**********"
click at [1294, 755] on button "Cancel" at bounding box center [1308, 762] width 49 height 24
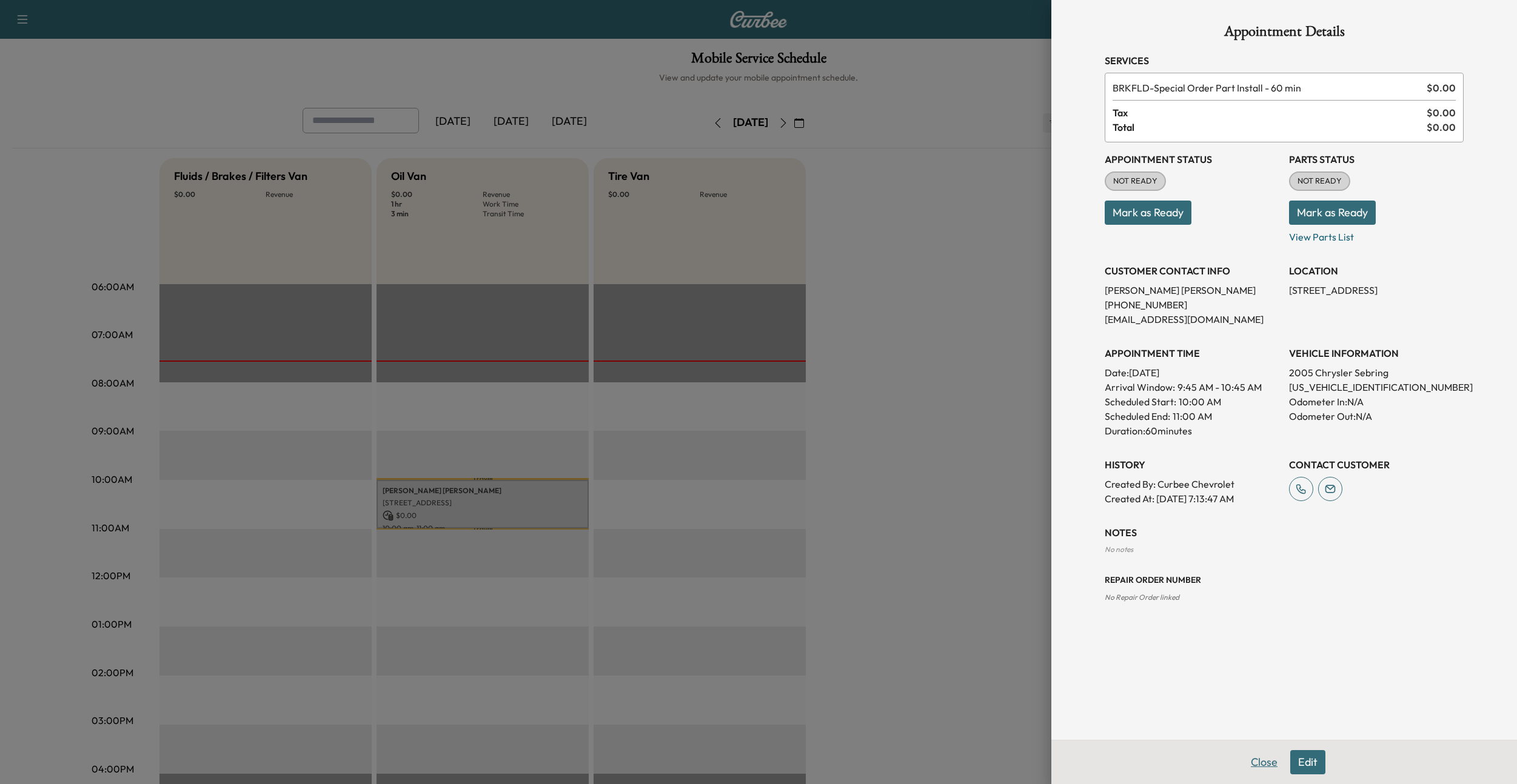
click at [1264, 765] on button "Close" at bounding box center [1264, 762] width 42 height 24
